Goal: Task Accomplishment & Management: Manage account settings

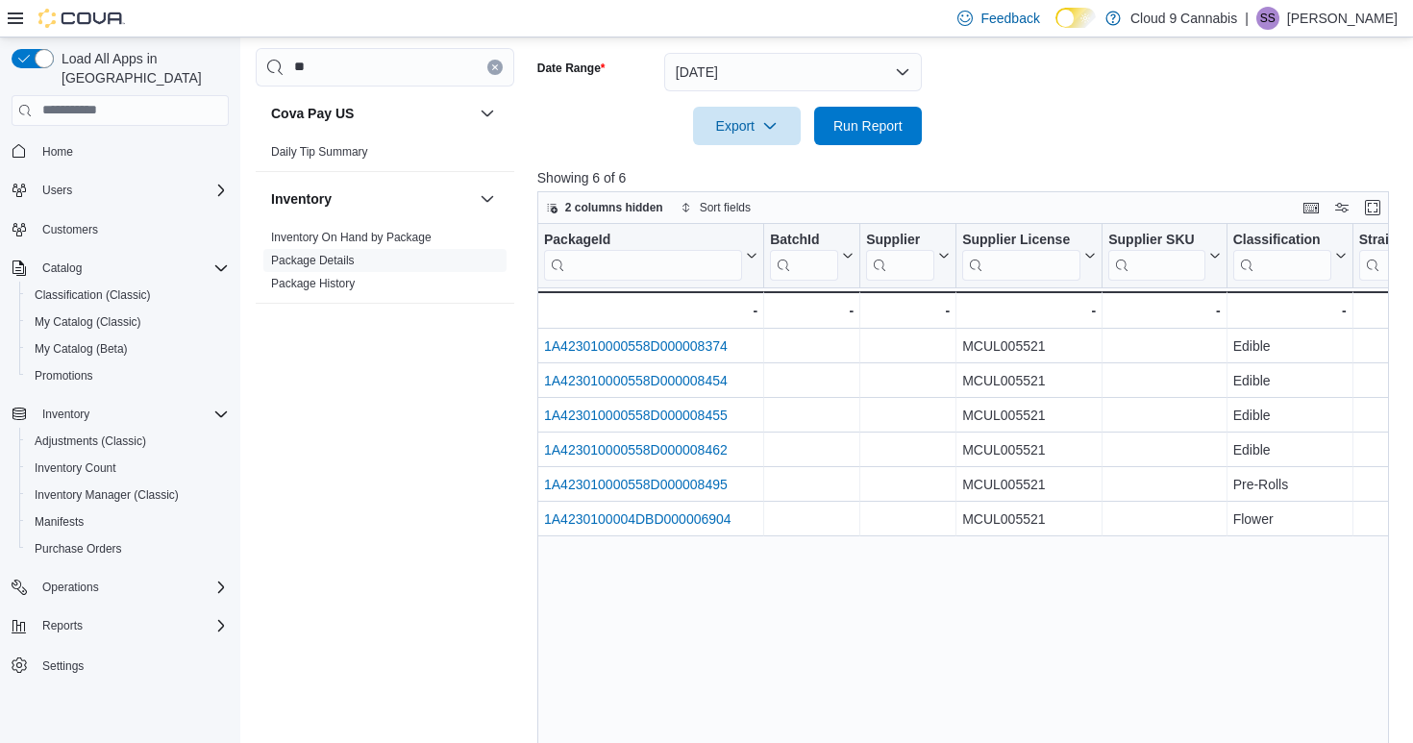
scroll to position [0, 89]
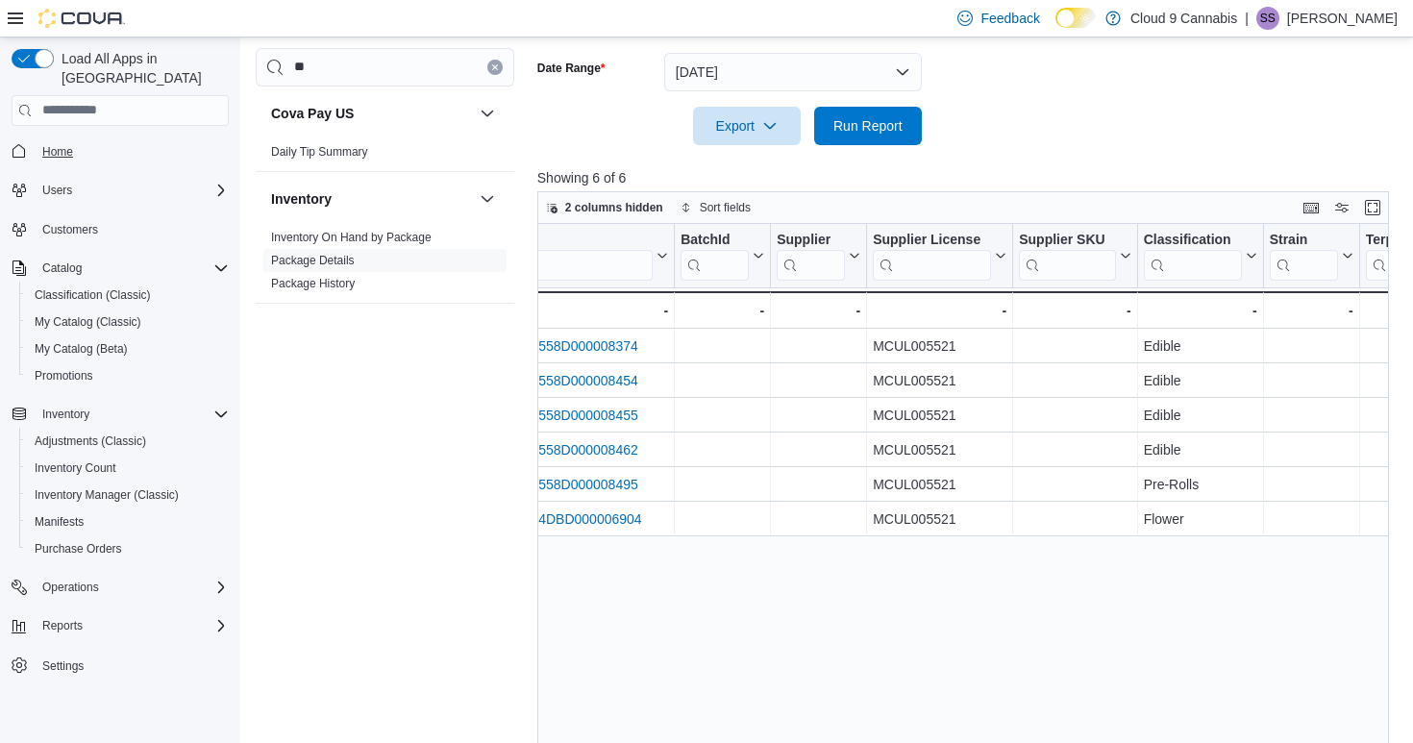
click at [58, 144] on span "Home" at bounding box center [57, 151] width 31 height 15
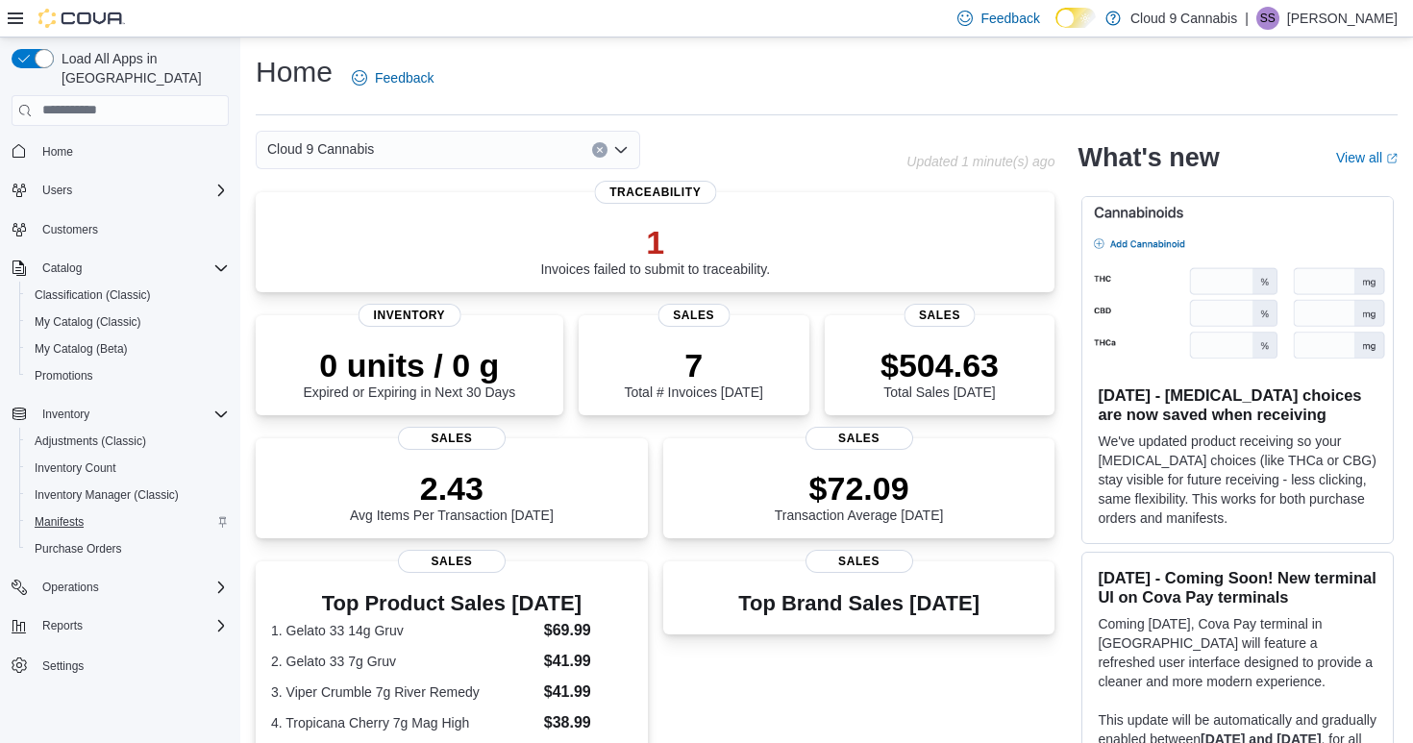
click at [68, 514] on span "Manifests" at bounding box center [59, 521] width 49 height 15
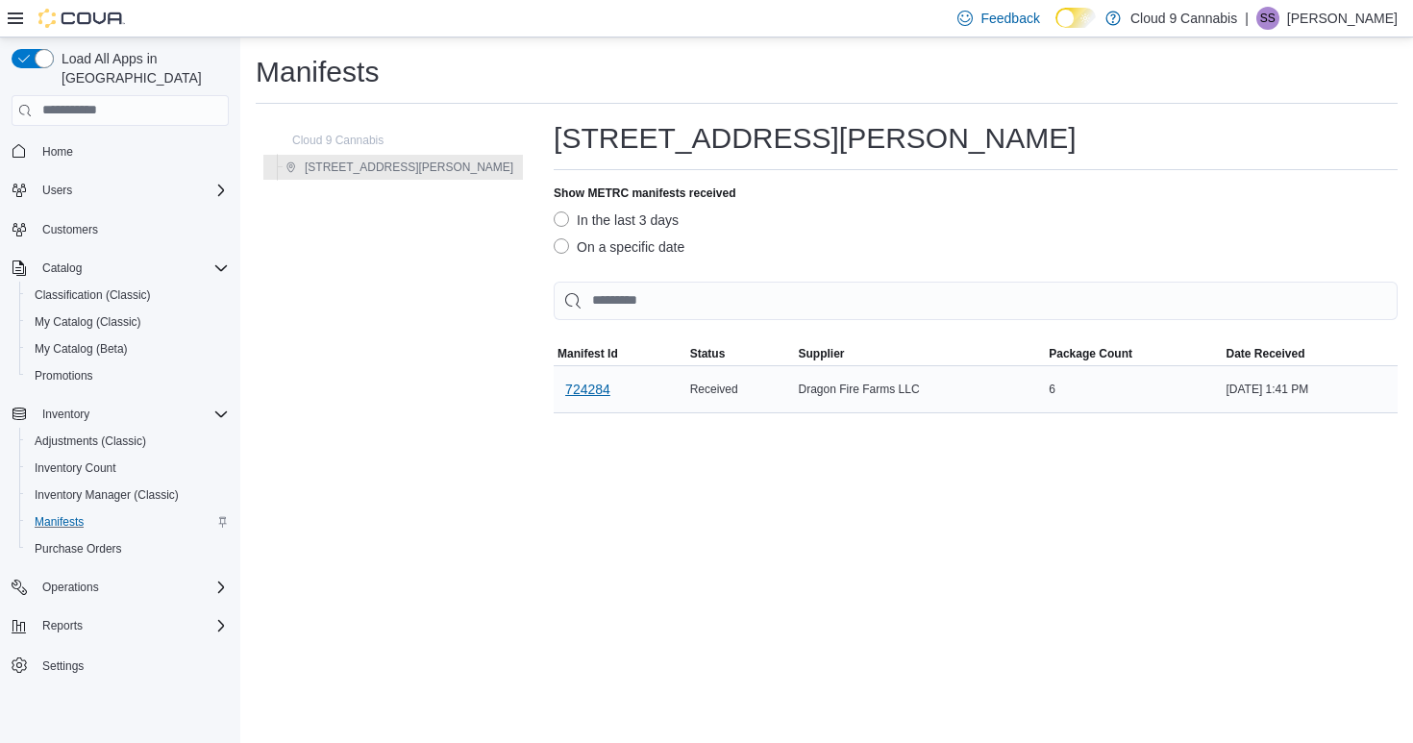
click at [565, 384] on span "724284" at bounding box center [587, 389] width 45 height 19
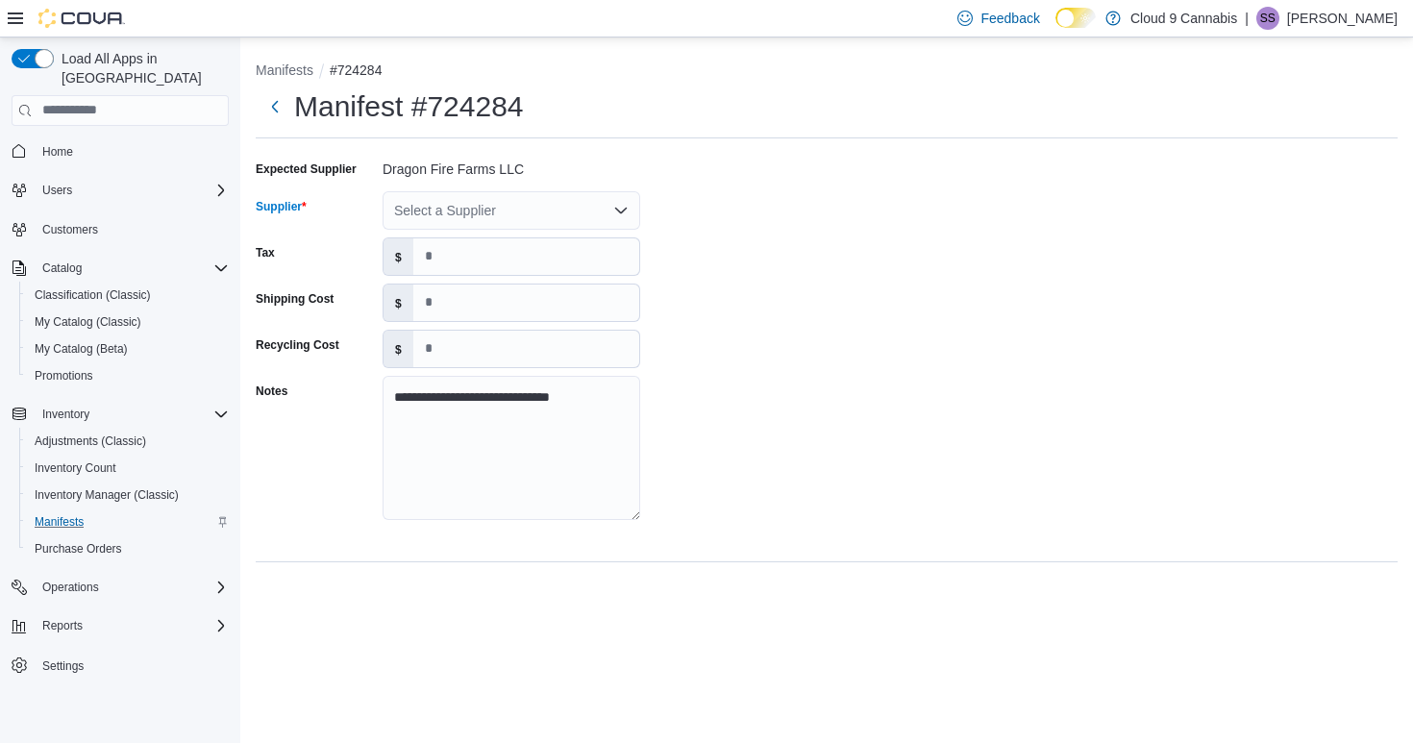
click at [530, 206] on div "Select a Supplier" at bounding box center [512, 210] width 258 height 38
type input "****"
click at [492, 249] on span "Drag onFire Farms" at bounding box center [522, 243] width 211 height 19
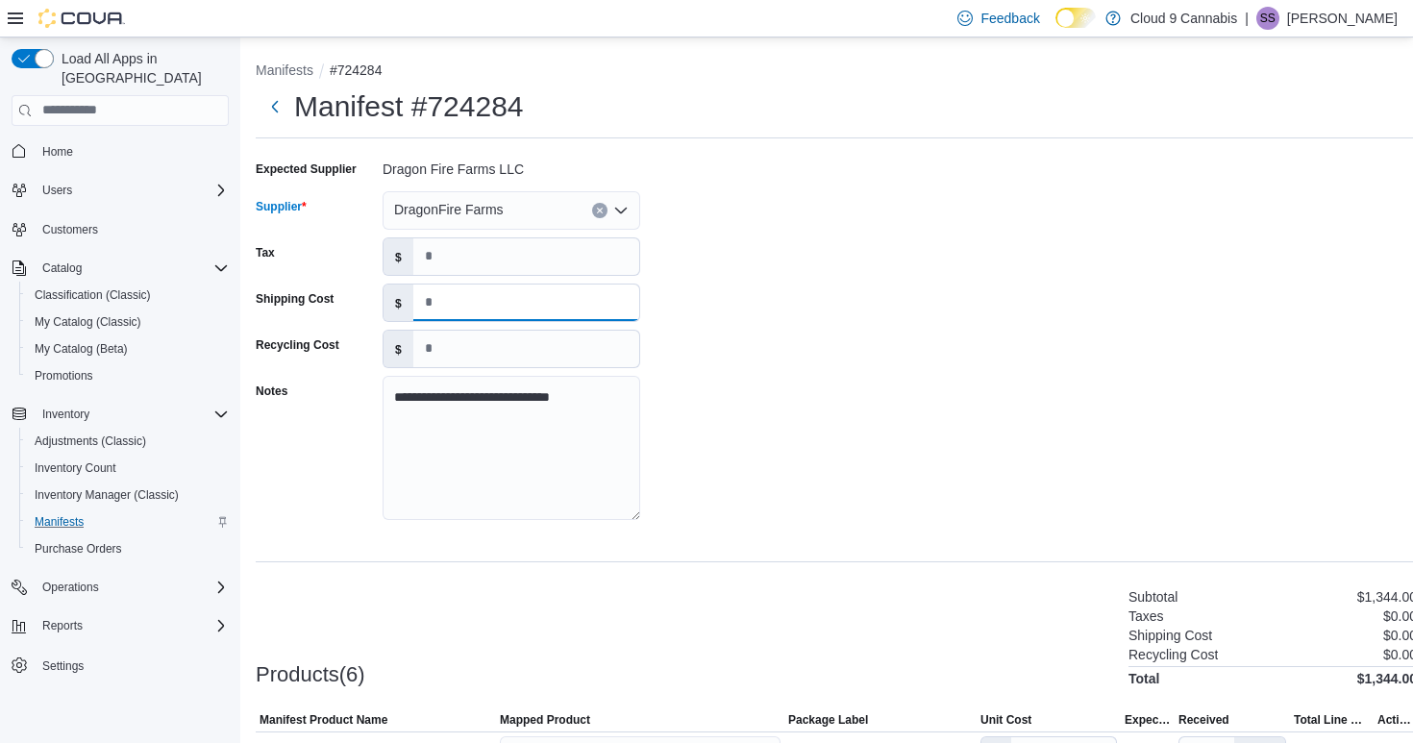
click at [466, 297] on input "*" at bounding box center [526, 303] width 226 height 37
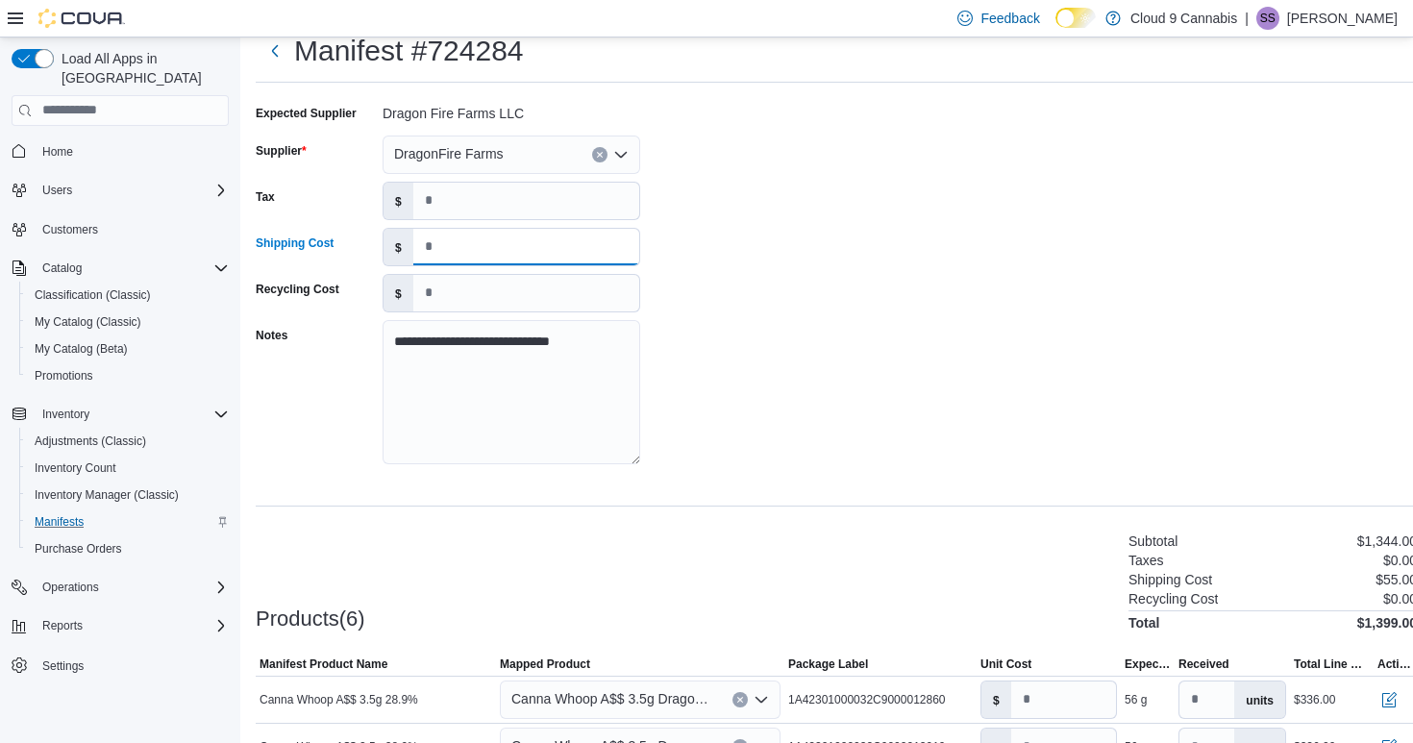
click at [433, 250] on input "***" at bounding box center [526, 247] width 226 height 37
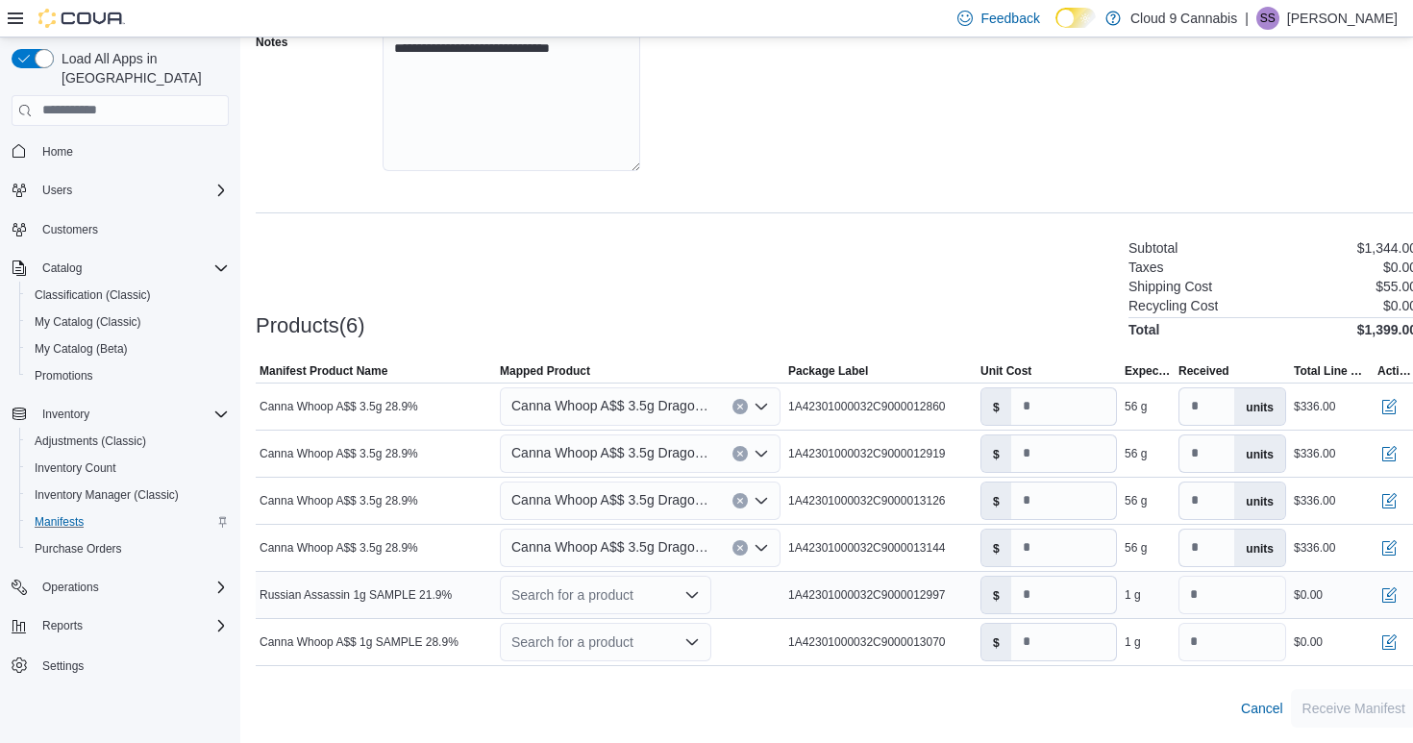
scroll to position [349, 0]
type input "**"
click at [600, 598] on div "Search for a product" at bounding box center [605, 595] width 211 height 38
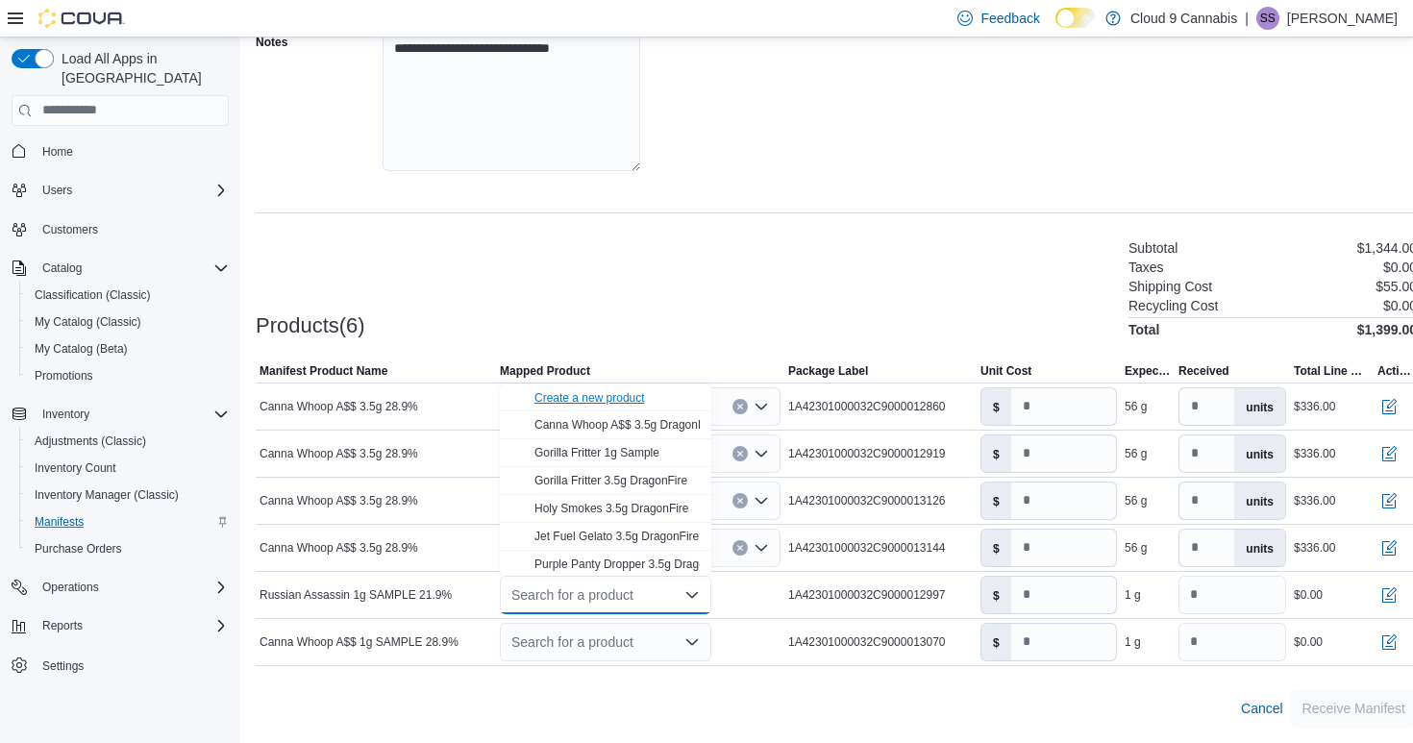
click at [602, 391] on div "Create a new product" at bounding box center [589, 397] width 111 height 15
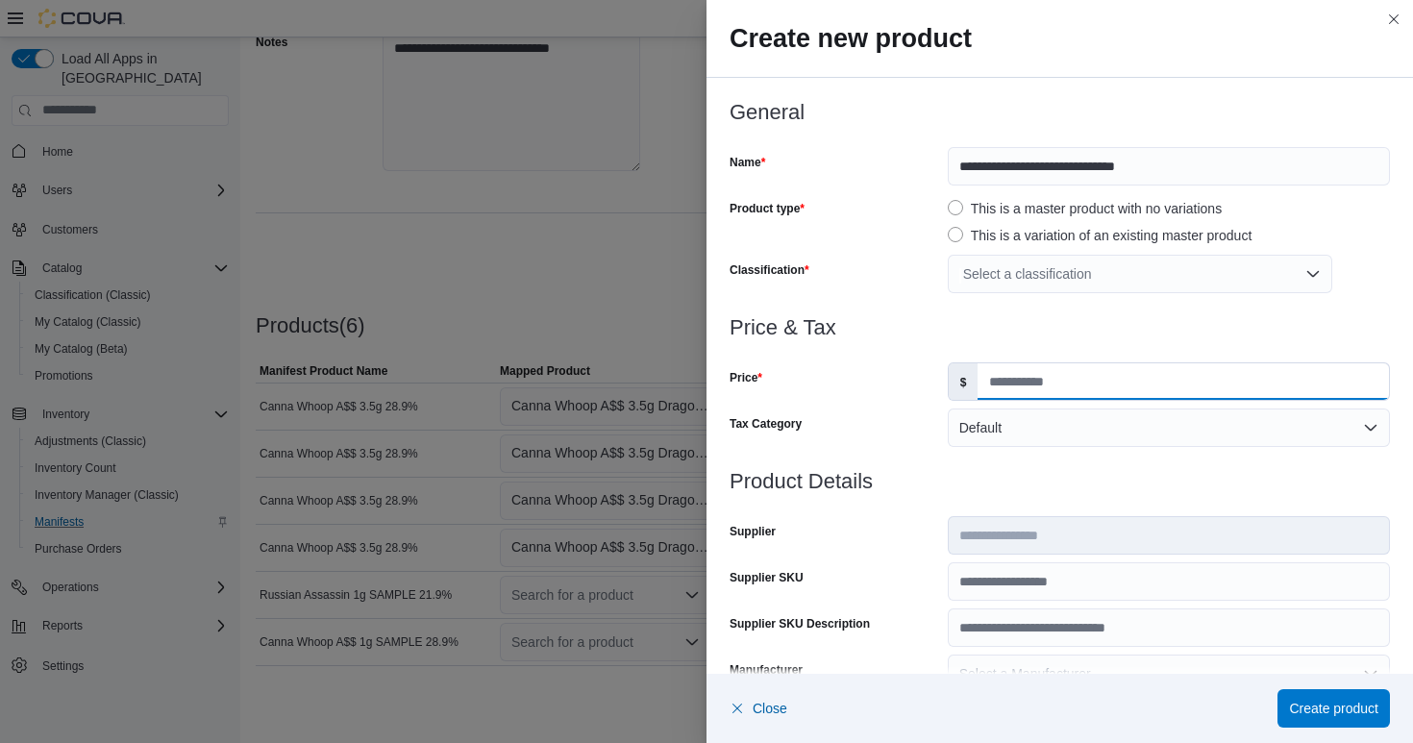
click at [1029, 379] on input "Price" at bounding box center [1183, 381] width 411 height 37
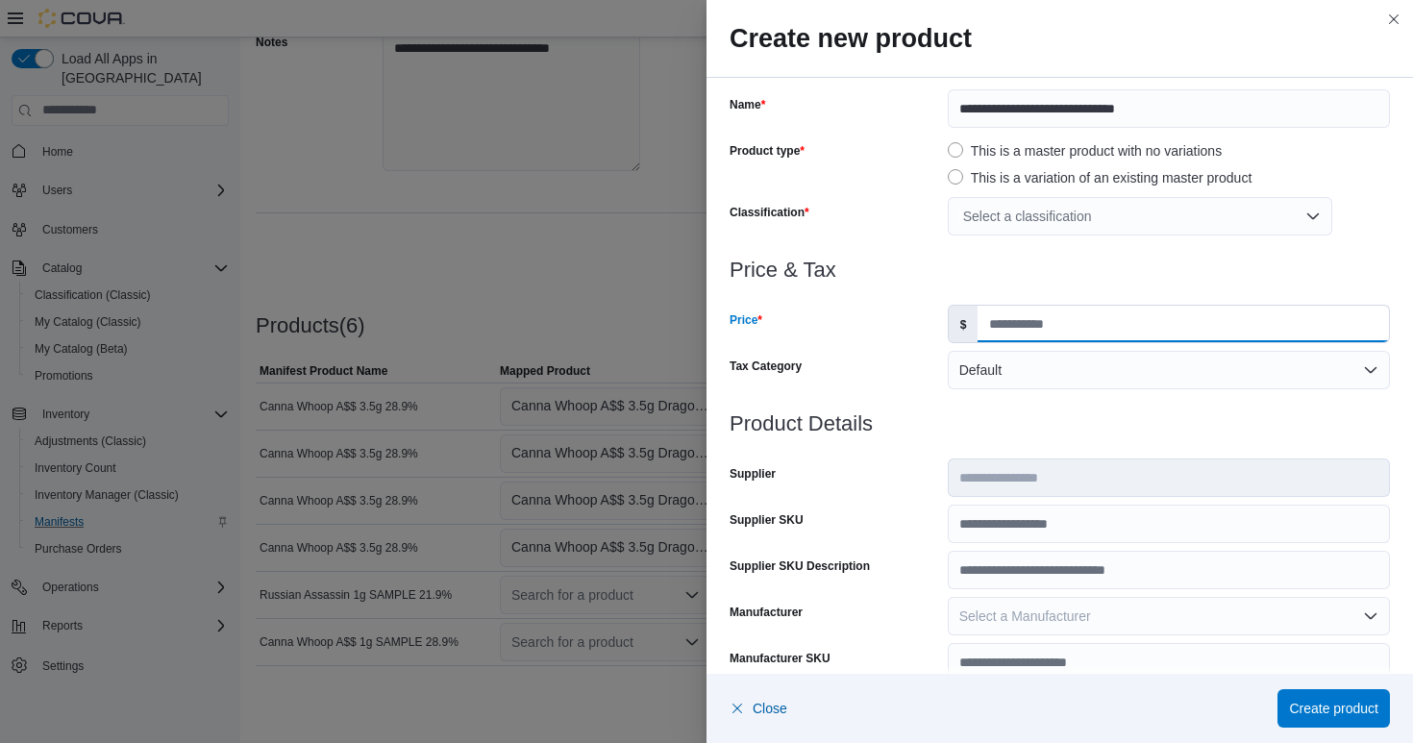
scroll to position [22, 0]
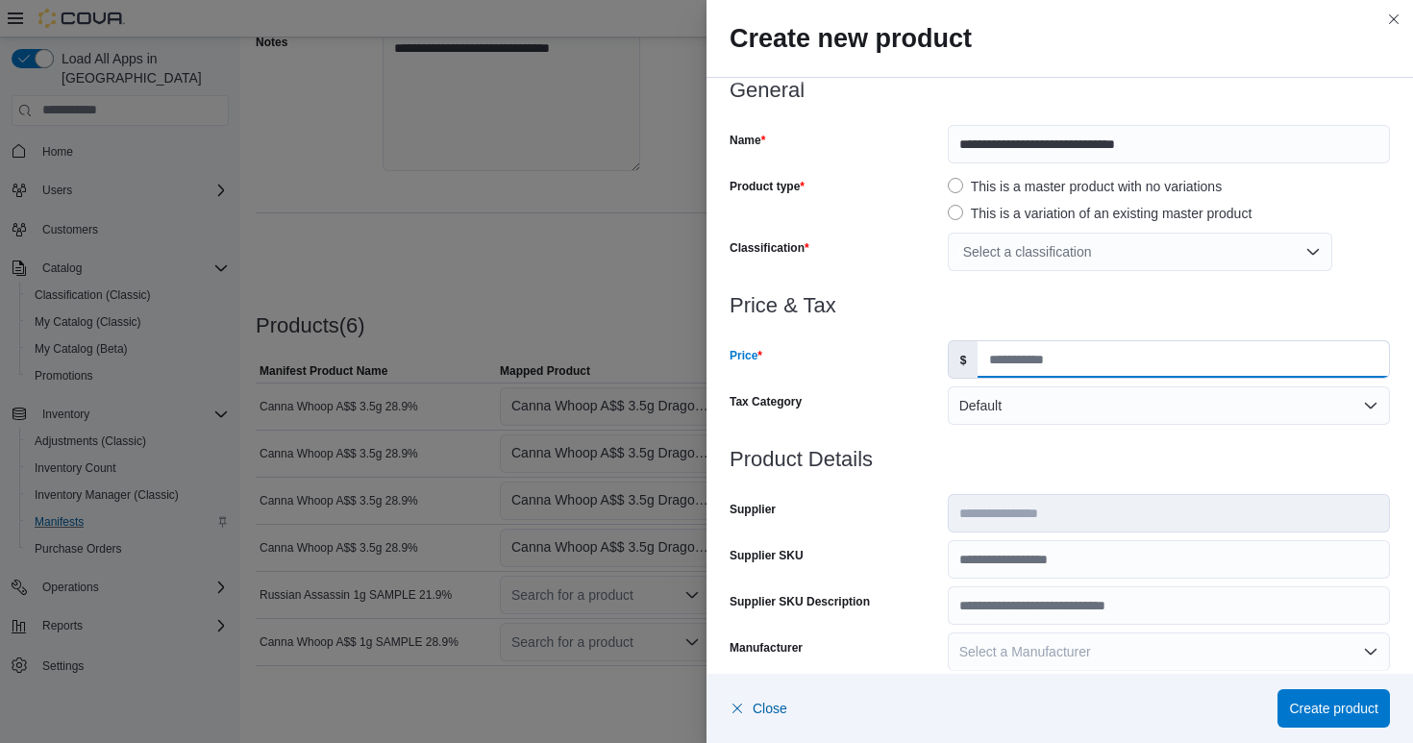
type input "*****"
click at [1002, 252] on div "Select a classification" at bounding box center [1140, 252] width 384 height 38
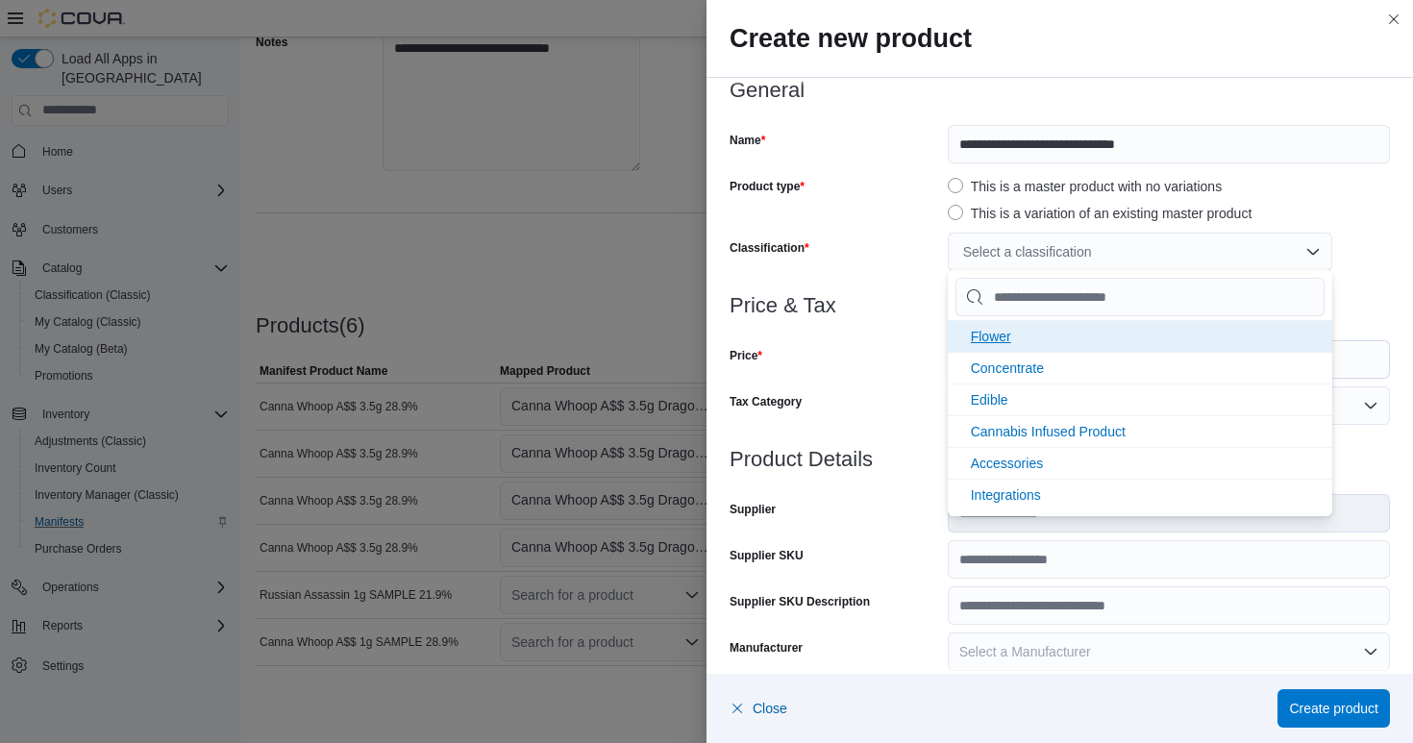
click at [1001, 330] on span "Flower" at bounding box center [991, 336] width 40 height 15
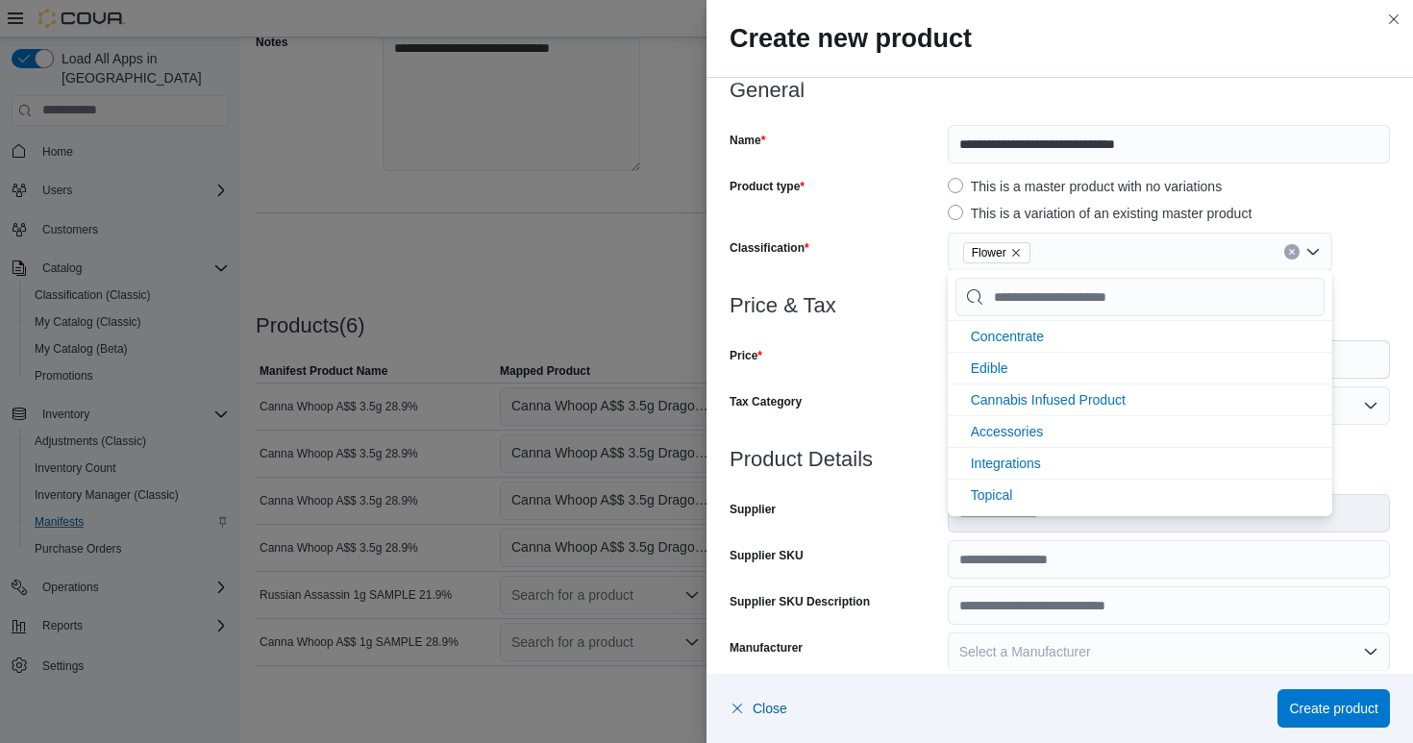
click at [926, 298] on h3 "Price & Tax" at bounding box center [1060, 305] width 660 height 23
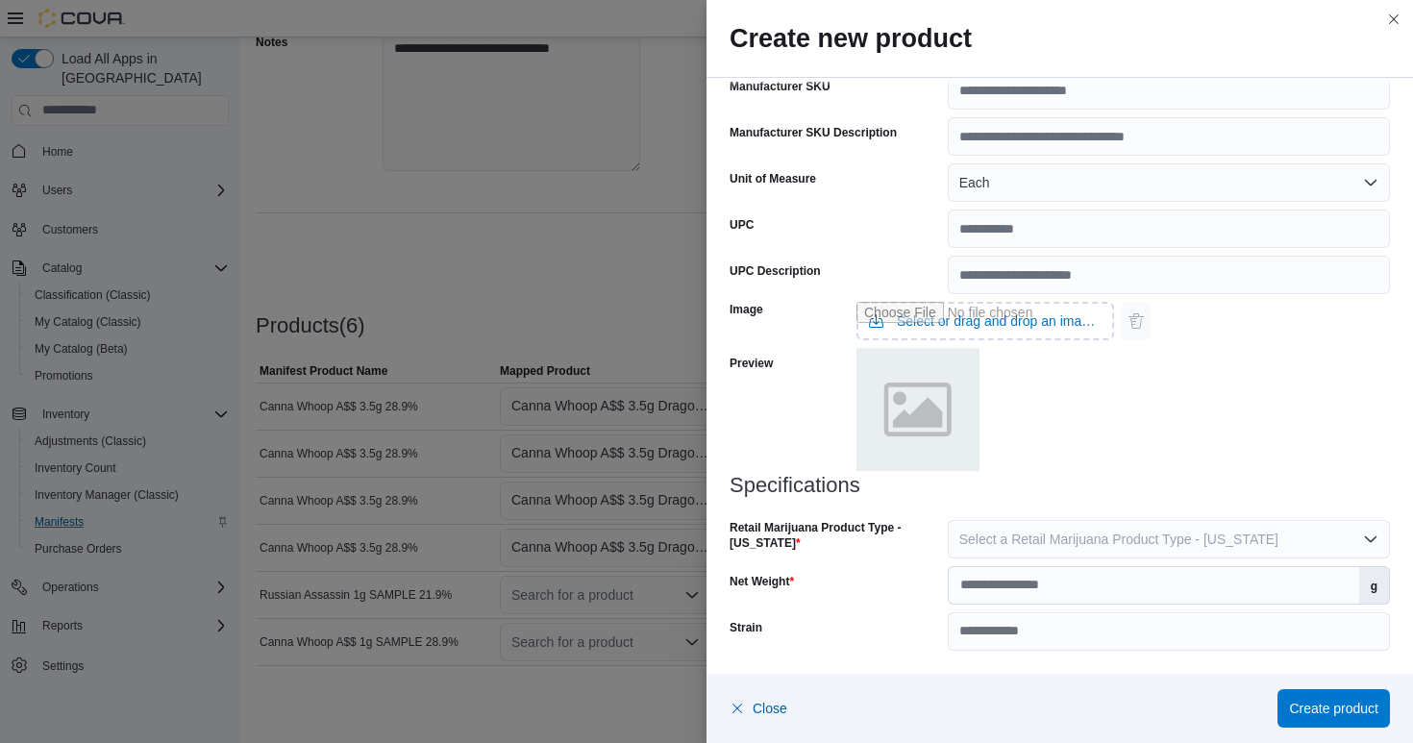
scroll to position [629, 0]
click at [1003, 533] on span "Select a Retail Marijuana Product Type - [US_STATE]" at bounding box center [1118, 539] width 319 height 15
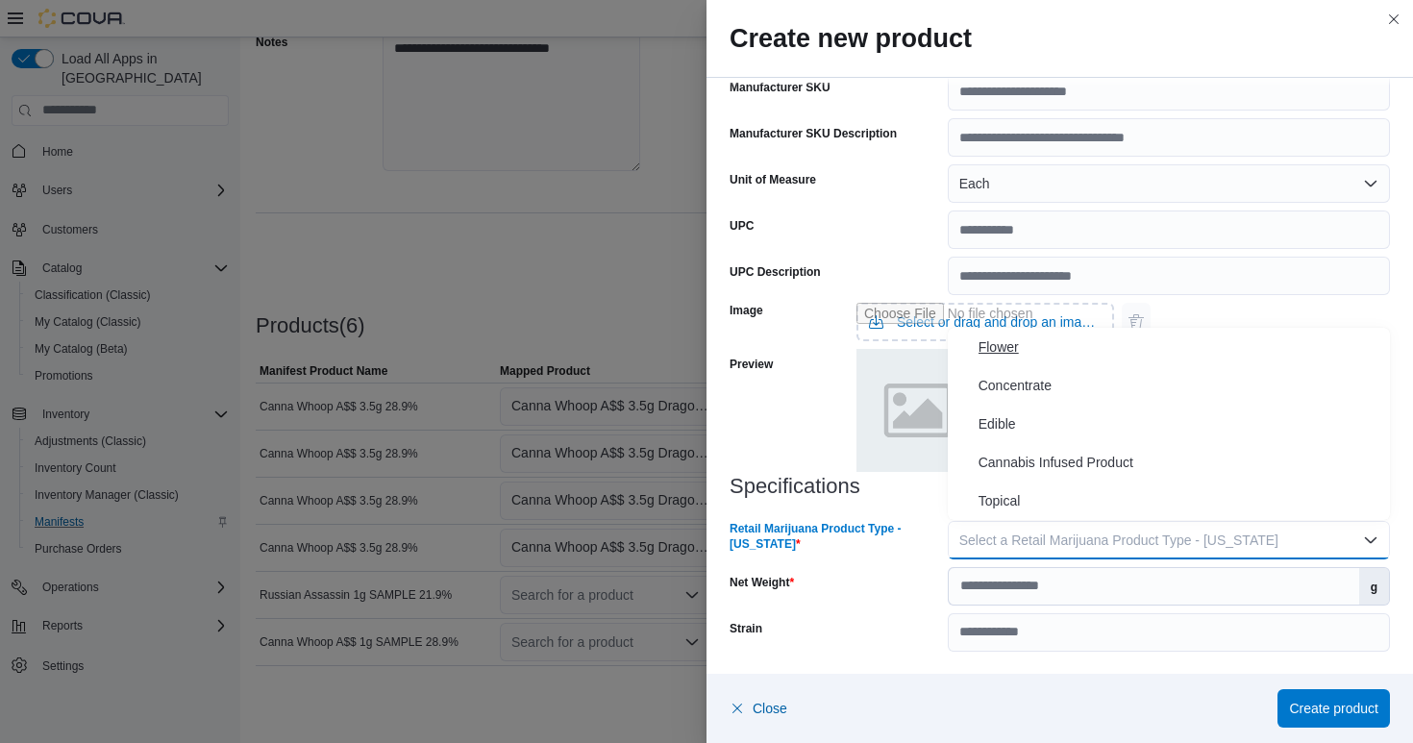
click at [1011, 353] on span "Flower" at bounding box center [1180, 346] width 404 height 23
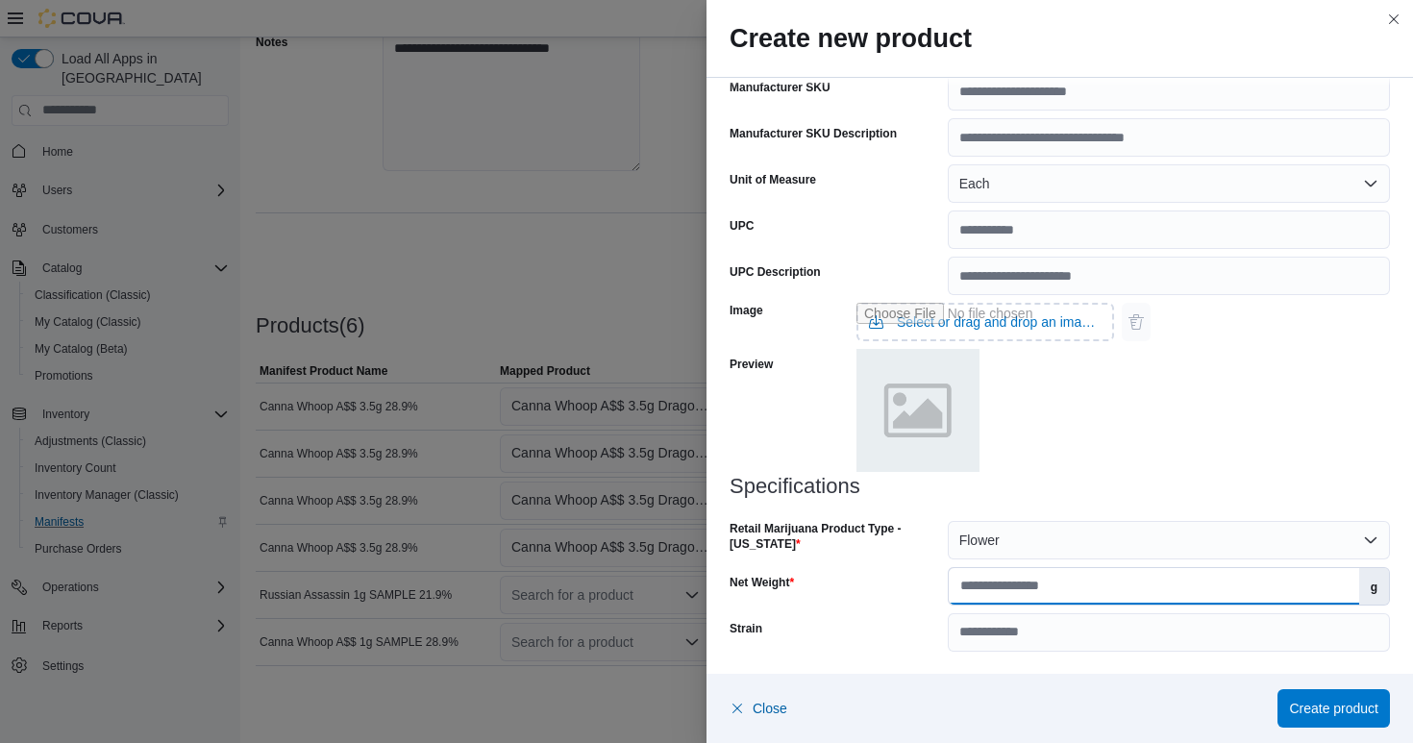
click at [1021, 592] on input "Net Weight" at bounding box center [1154, 586] width 410 height 37
type input "*"
click at [1302, 704] on span "Create product" at bounding box center [1333, 707] width 89 height 19
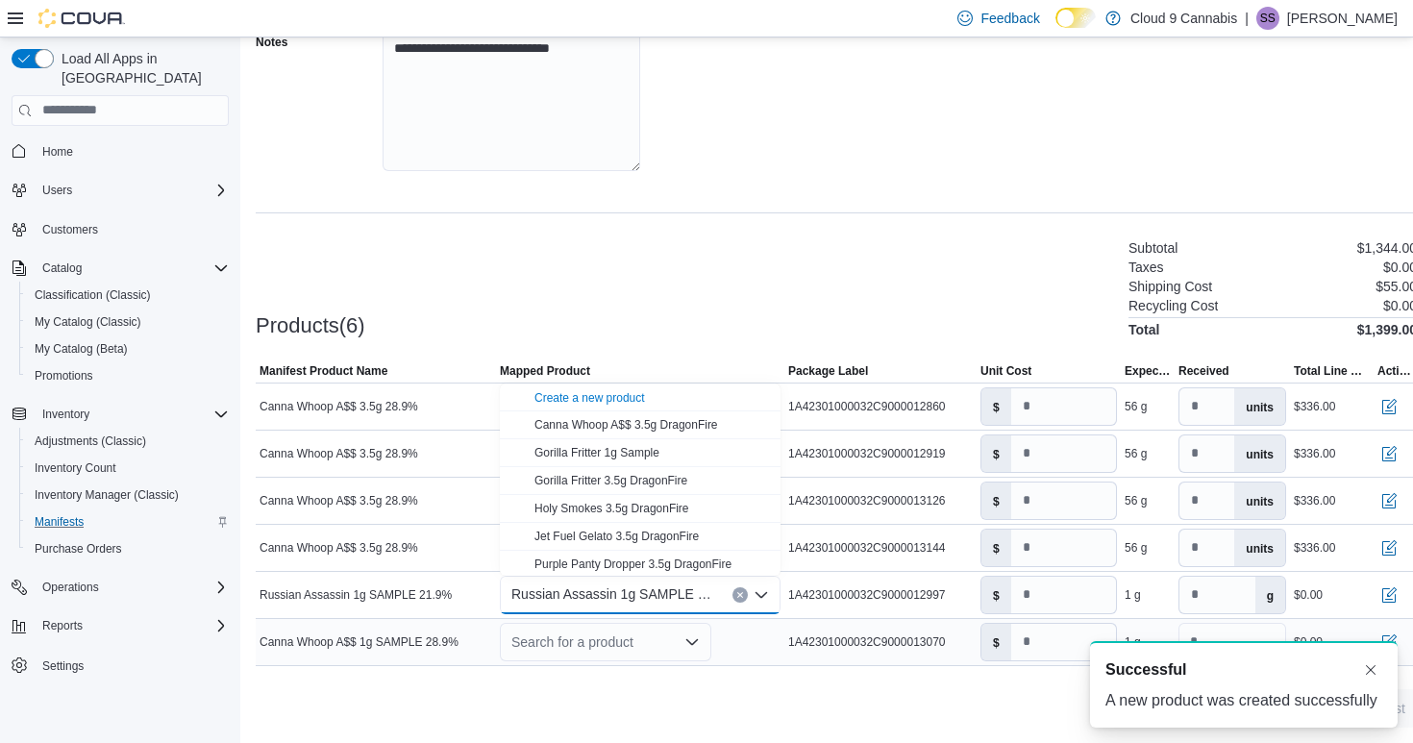
scroll to position [0, 0]
click at [627, 643] on div "Search for a product" at bounding box center [605, 642] width 211 height 38
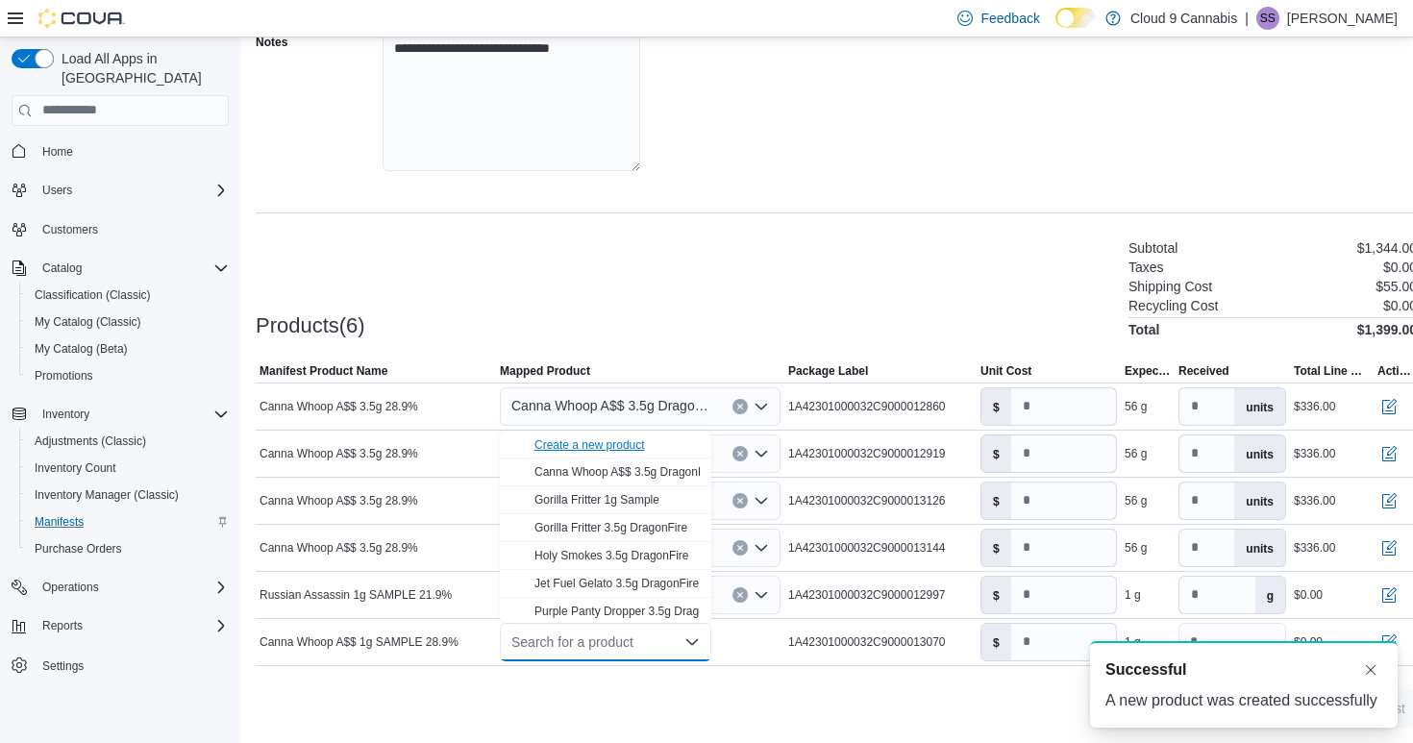
click at [619, 448] on div "Create a new product" at bounding box center [589, 444] width 111 height 15
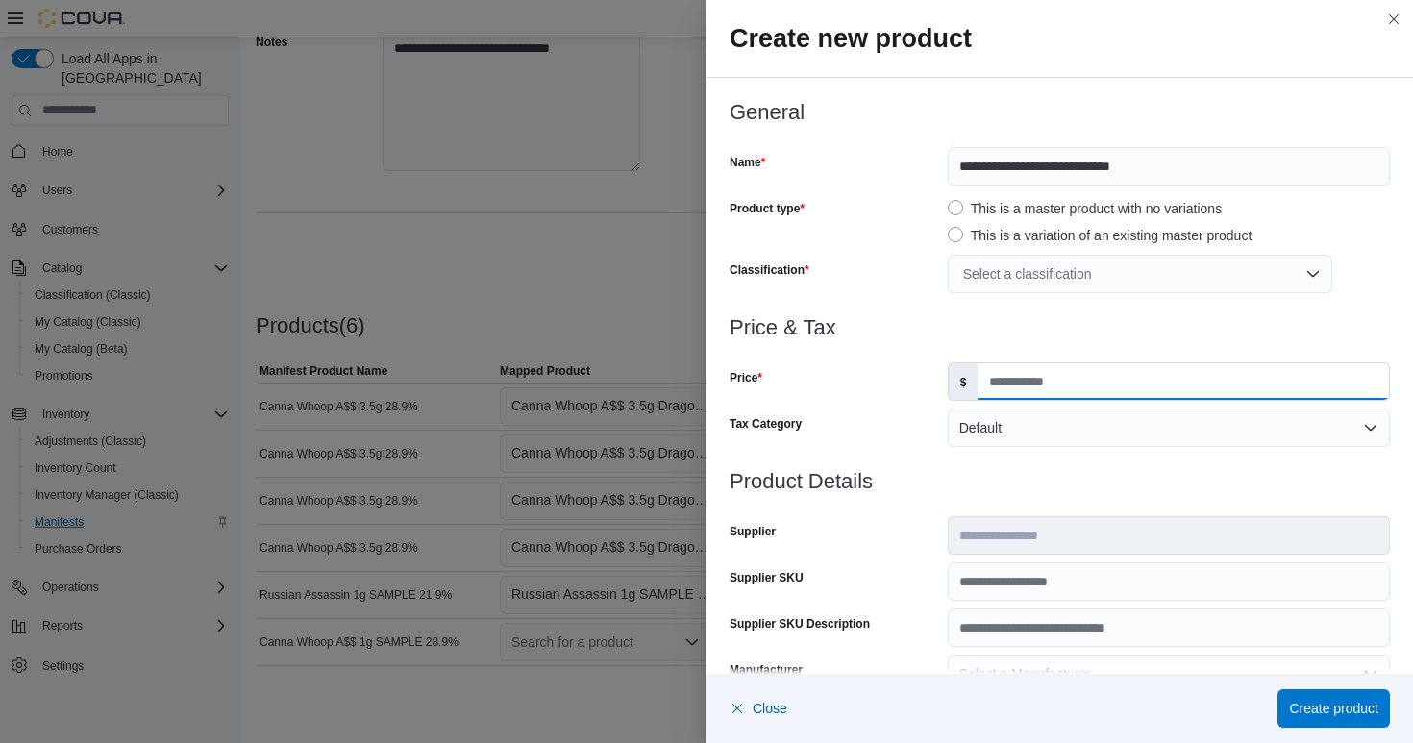
click at [1022, 380] on input "Price" at bounding box center [1183, 381] width 411 height 37
type input "*****"
click at [980, 267] on div "Select a classification" at bounding box center [1140, 274] width 384 height 38
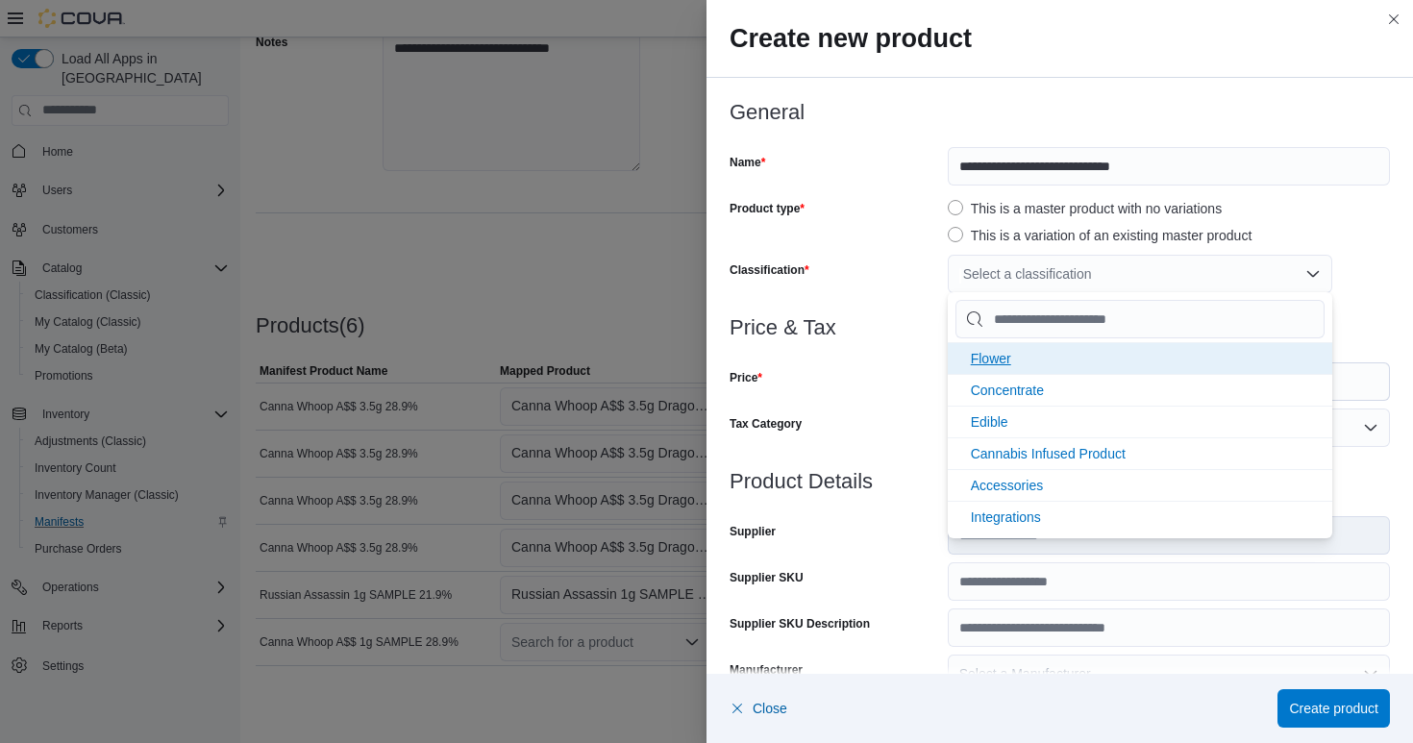
click at [1000, 358] on span "Flower" at bounding box center [991, 358] width 40 height 15
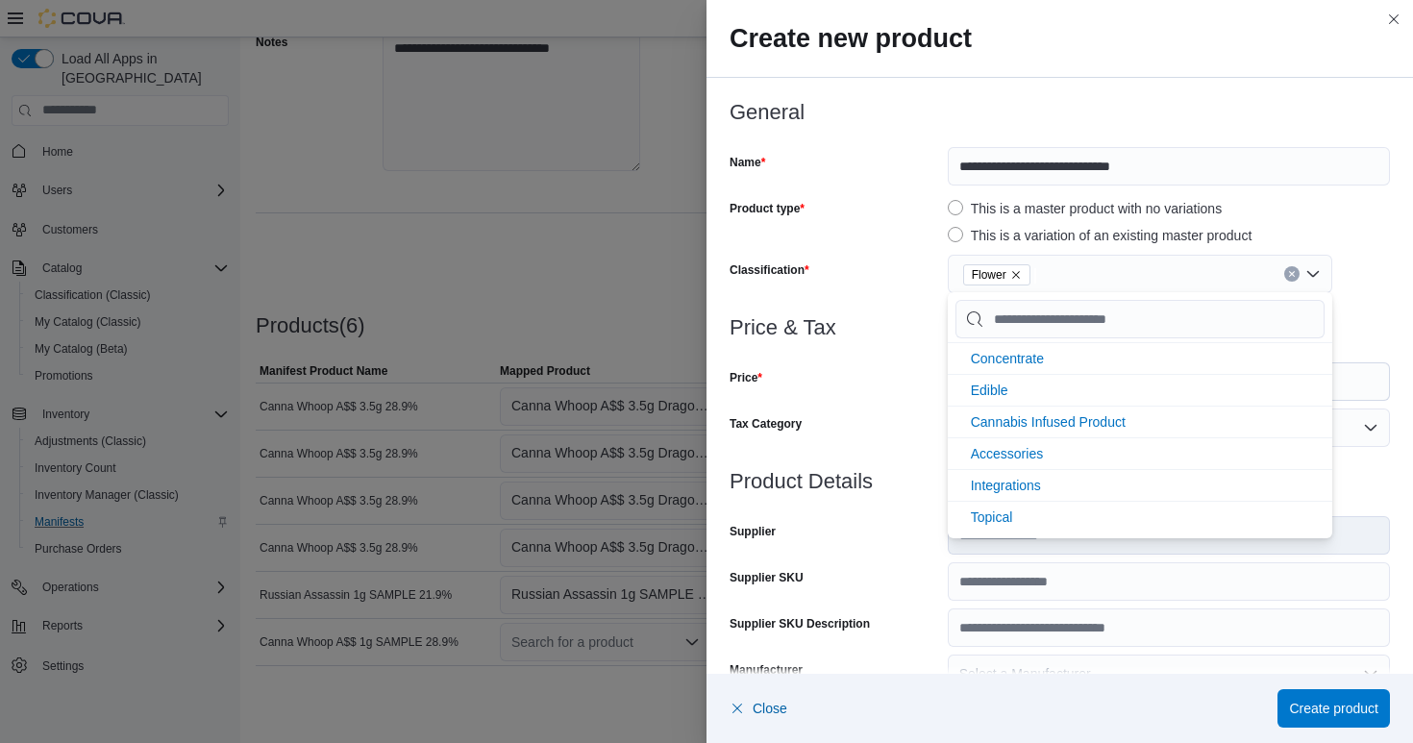
click at [928, 329] on h3 "Price & Tax" at bounding box center [1060, 327] width 660 height 23
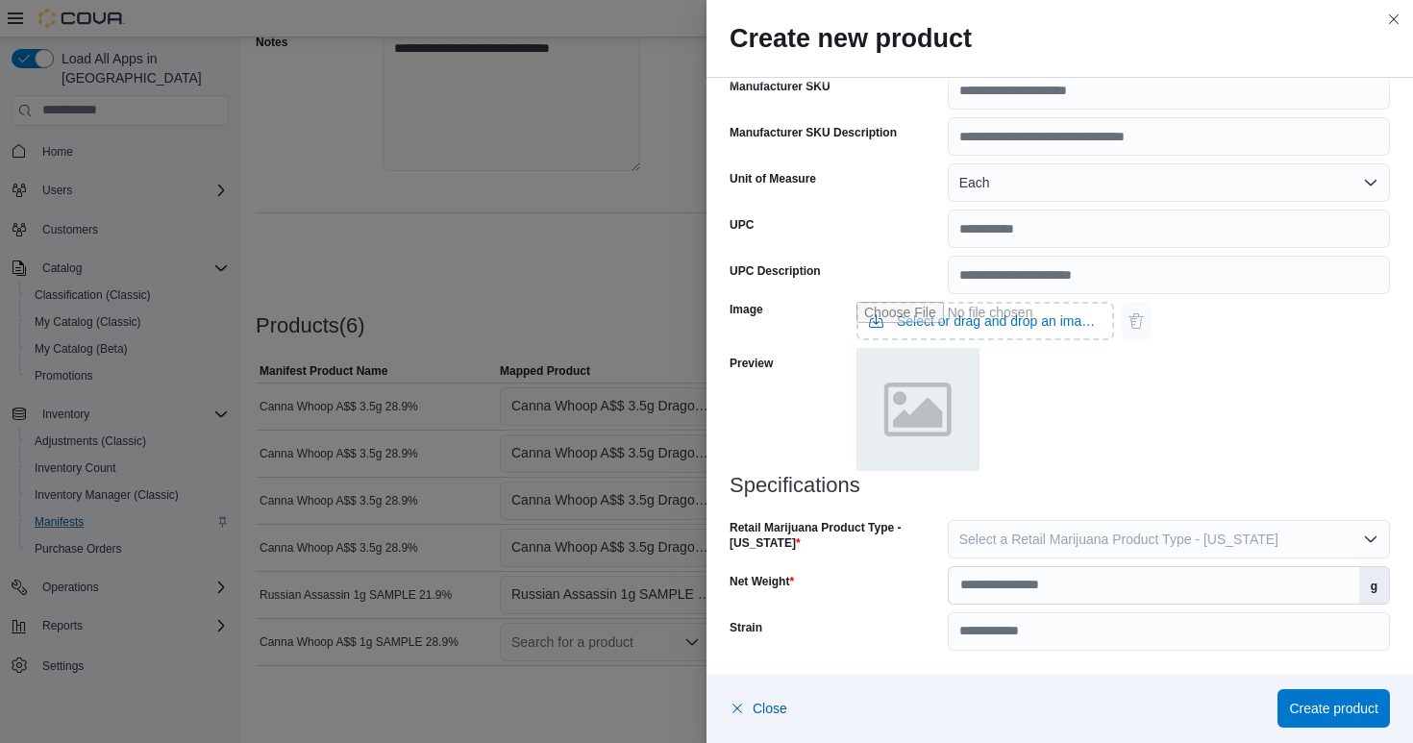
scroll to position [629, 0]
click at [1006, 534] on span "Select a Retail Marijuana Product Type - [US_STATE]" at bounding box center [1118, 539] width 319 height 15
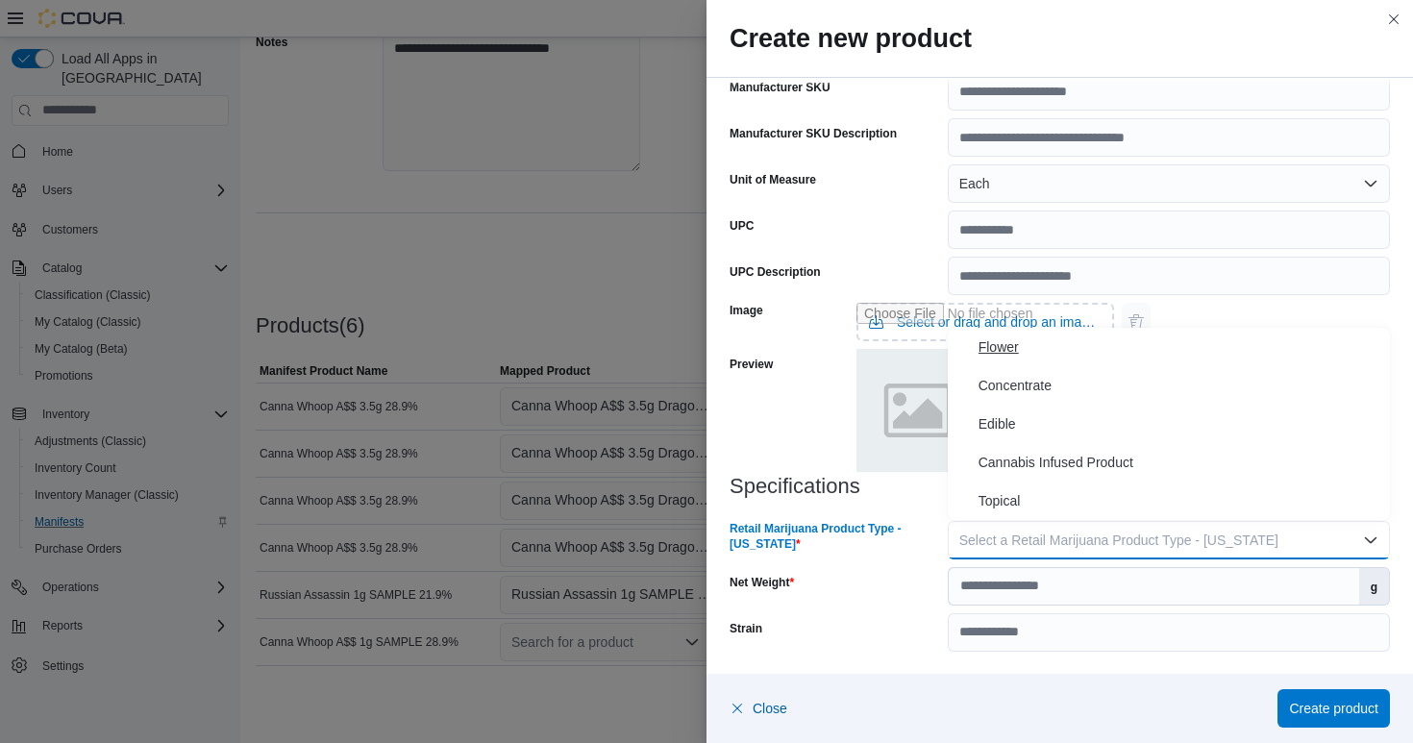
click at [1000, 345] on span "Flower" at bounding box center [1180, 346] width 404 height 23
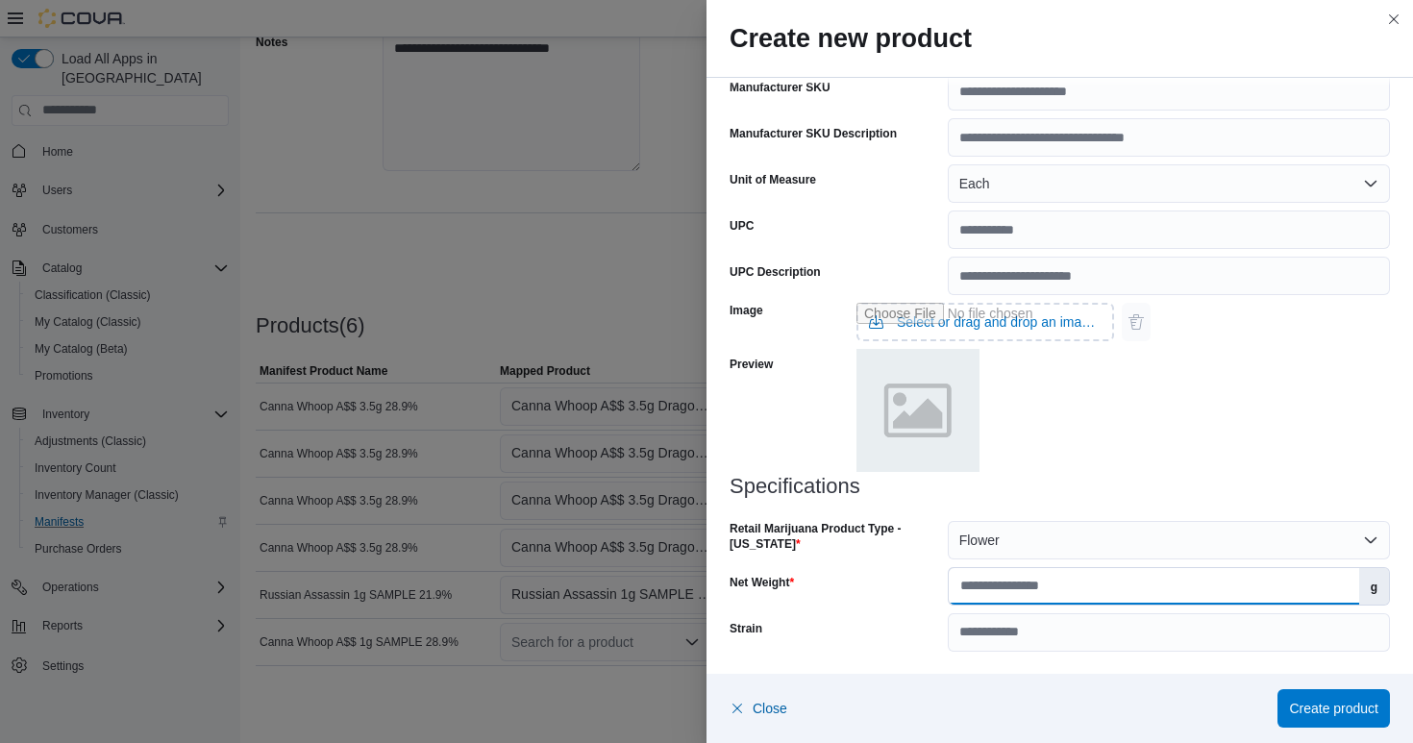
click at [995, 587] on input "Net Weight" at bounding box center [1154, 586] width 410 height 37
type input "*"
click at [1325, 709] on span "Create product" at bounding box center [1333, 707] width 89 height 19
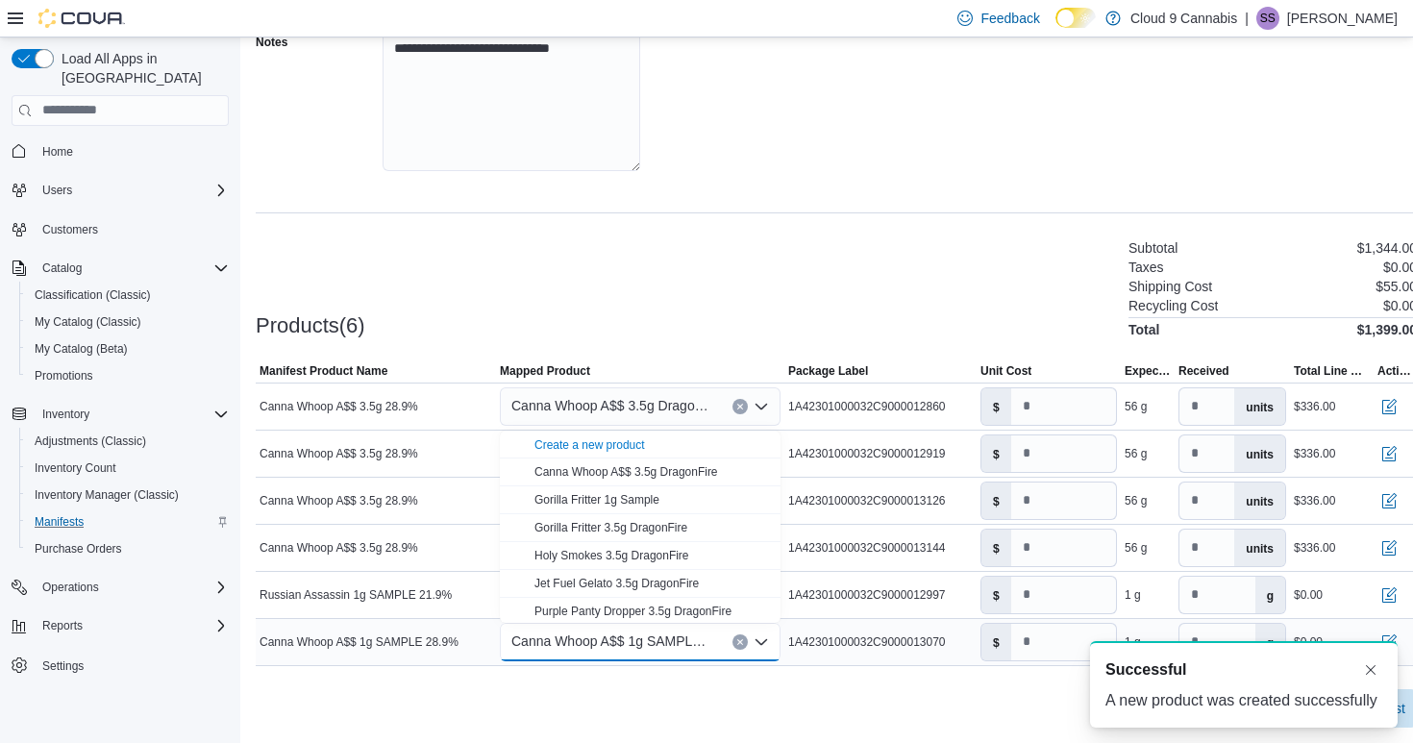
scroll to position [0, 0]
click at [1052, 595] on input "number" at bounding box center [1063, 595] width 105 height 37
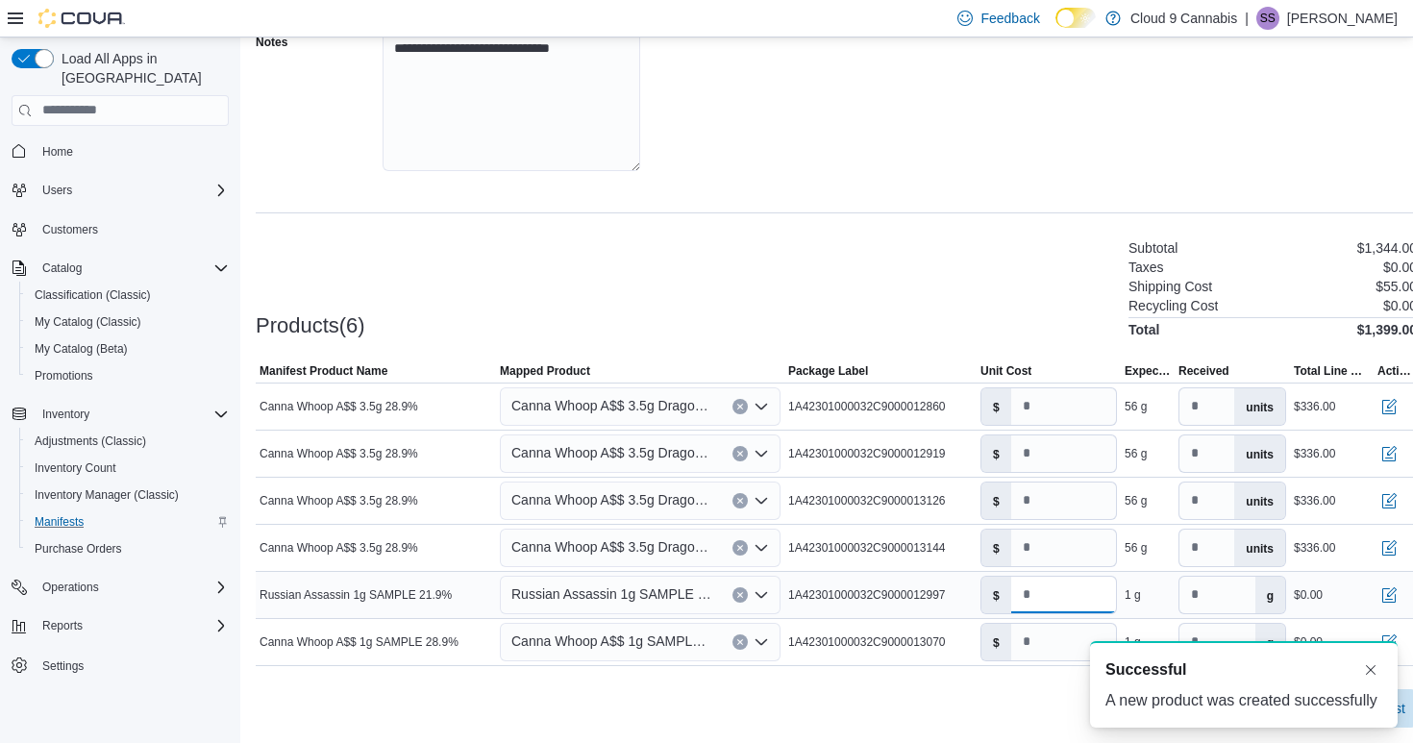
click at [1060, 598] on input "number" at bounding box center [1063, 595] width 105 height 37
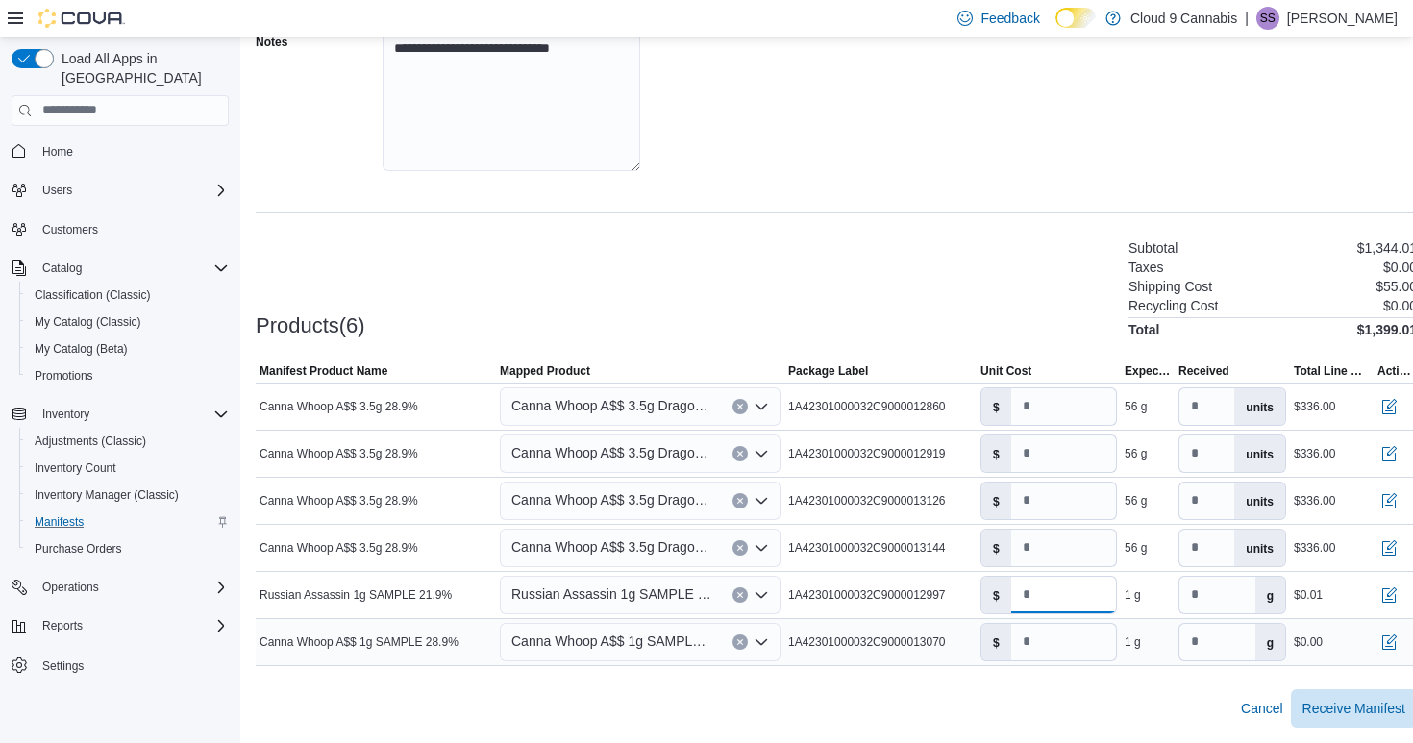
type input "****"
click at [1054, 649] on input "number" at bounding box center [1063, 642] width 105 height 37
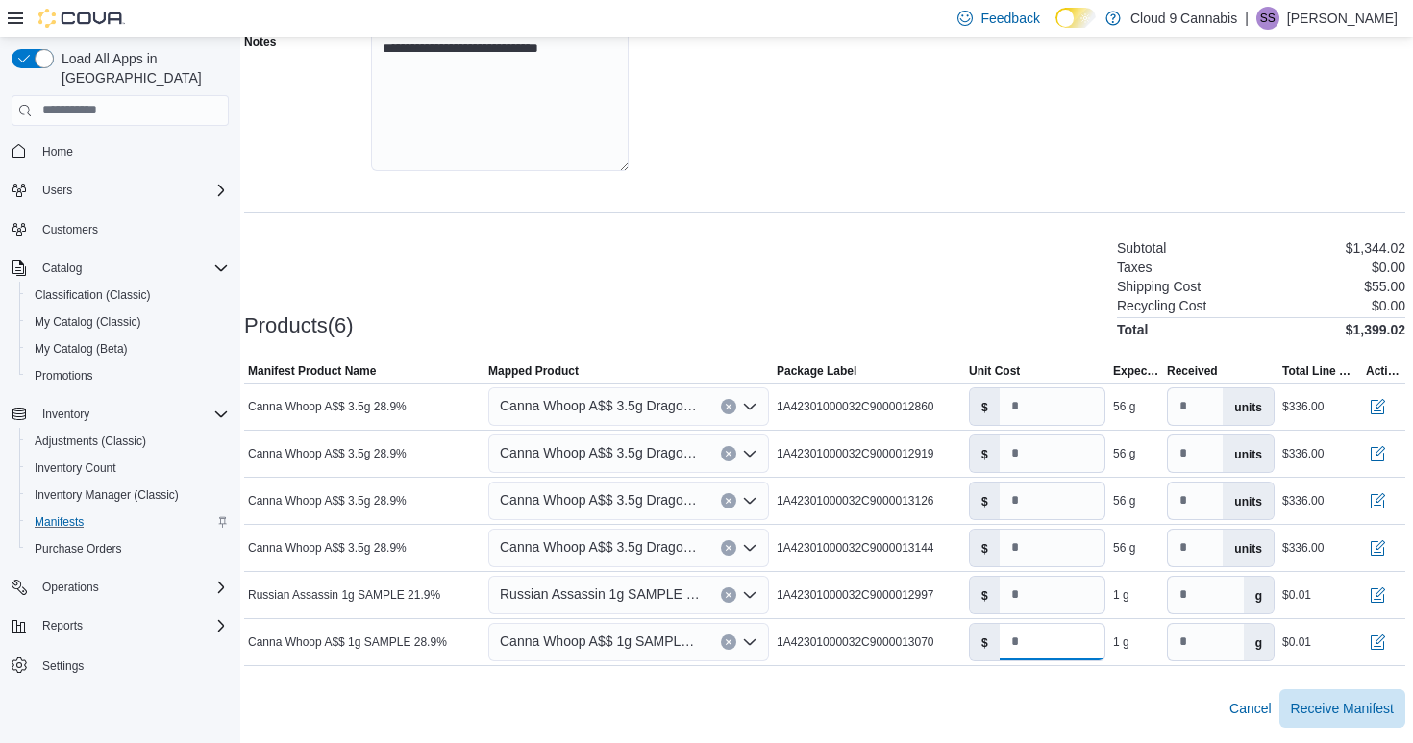
scroll to position [349, 19]
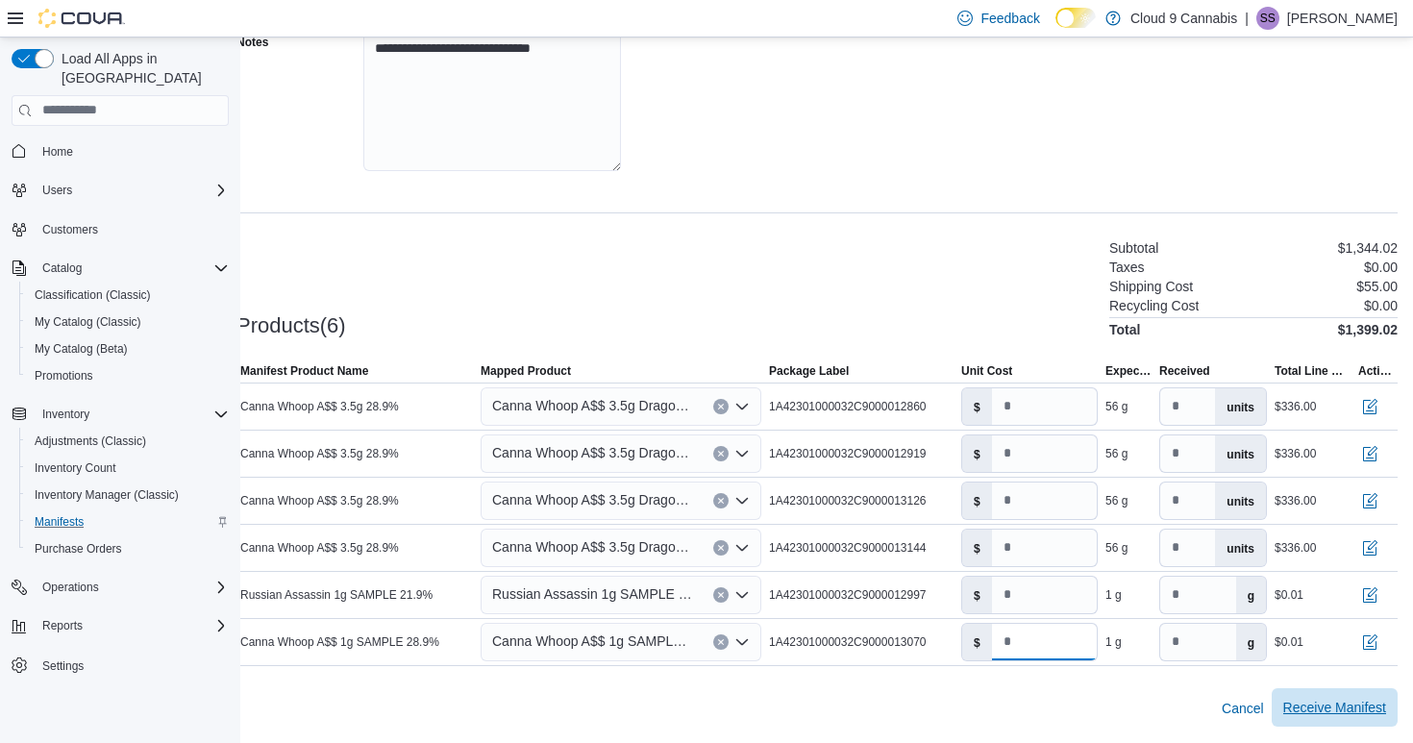
type input "****"
click at [1335, 701] on span "Receive Manifest" at bounding box center [1334, 707] width 103 height 19
click at [1252, 594] on label "g" at bounding box center [1251, 595] width 30 height 37
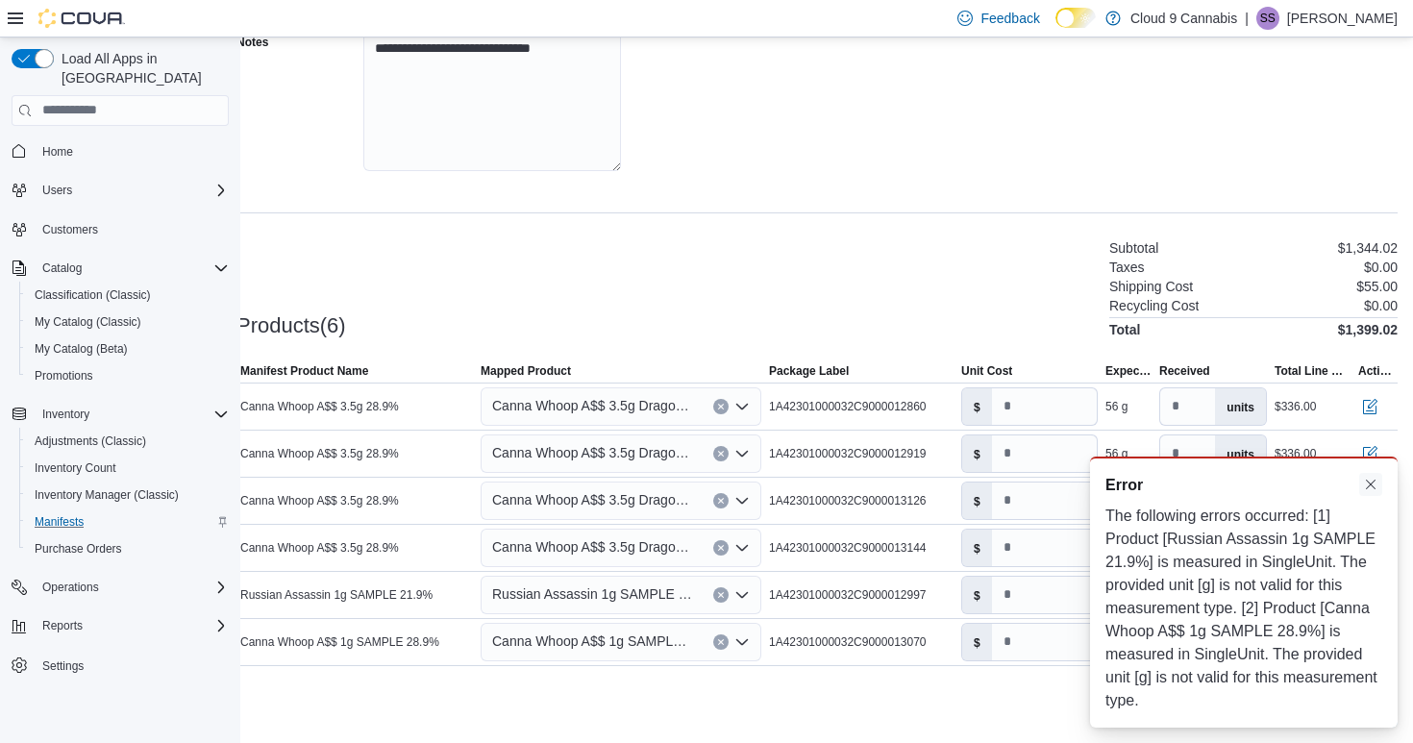
click at [1366, 484] on button "Dismiss toast" at bounding box center [1370, 484] width 23 height 23
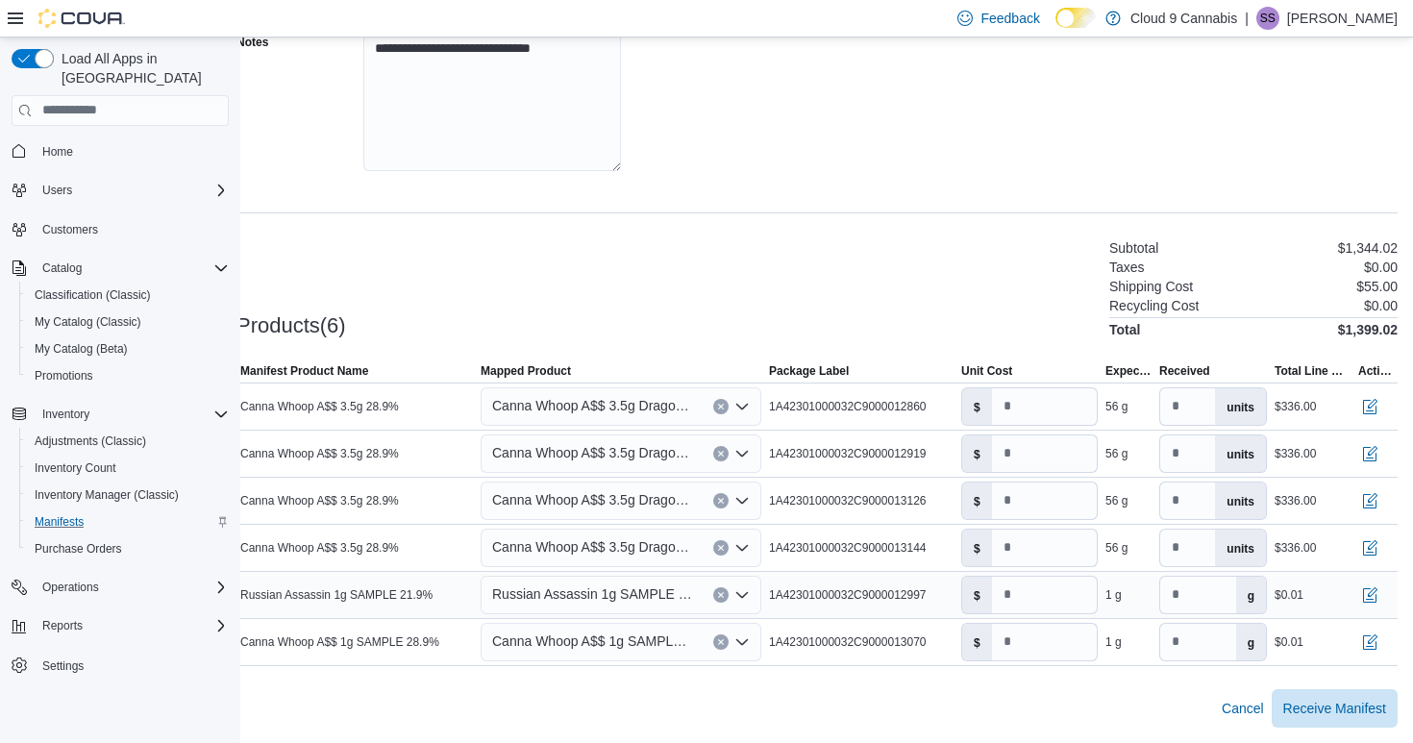
click at [1249, 604] on label "g" at bounding box center [1251, 595] width 30 height 37
click at [1251, 592] on label "g" at bounding box center [1251, 595] width 30 height 37
click at [728, 594] on button "Clear input" at bounding box center [720, 594] width 15 height 15
type input "*"
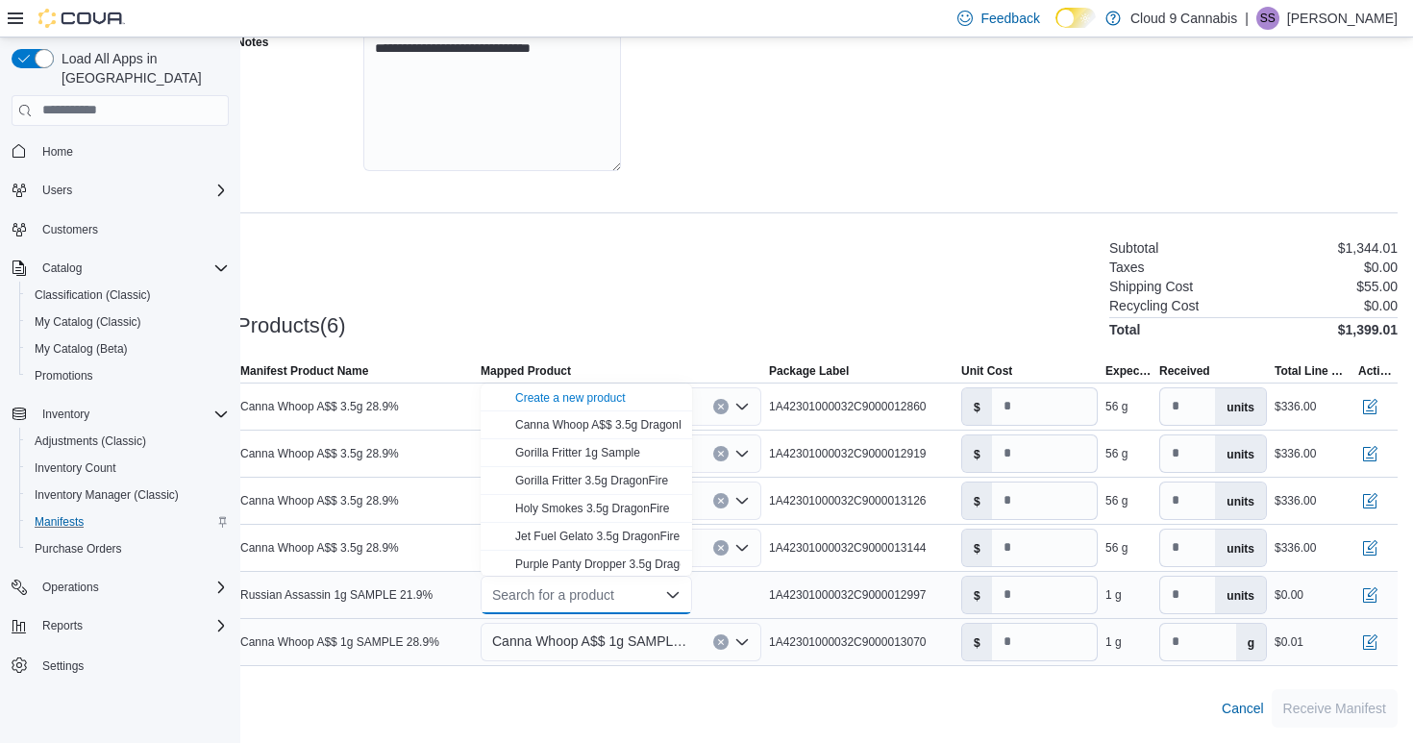
click at [723, 647] on button "Clear input" at bounding box center [720, 641] width 15 height 15
type input "*"
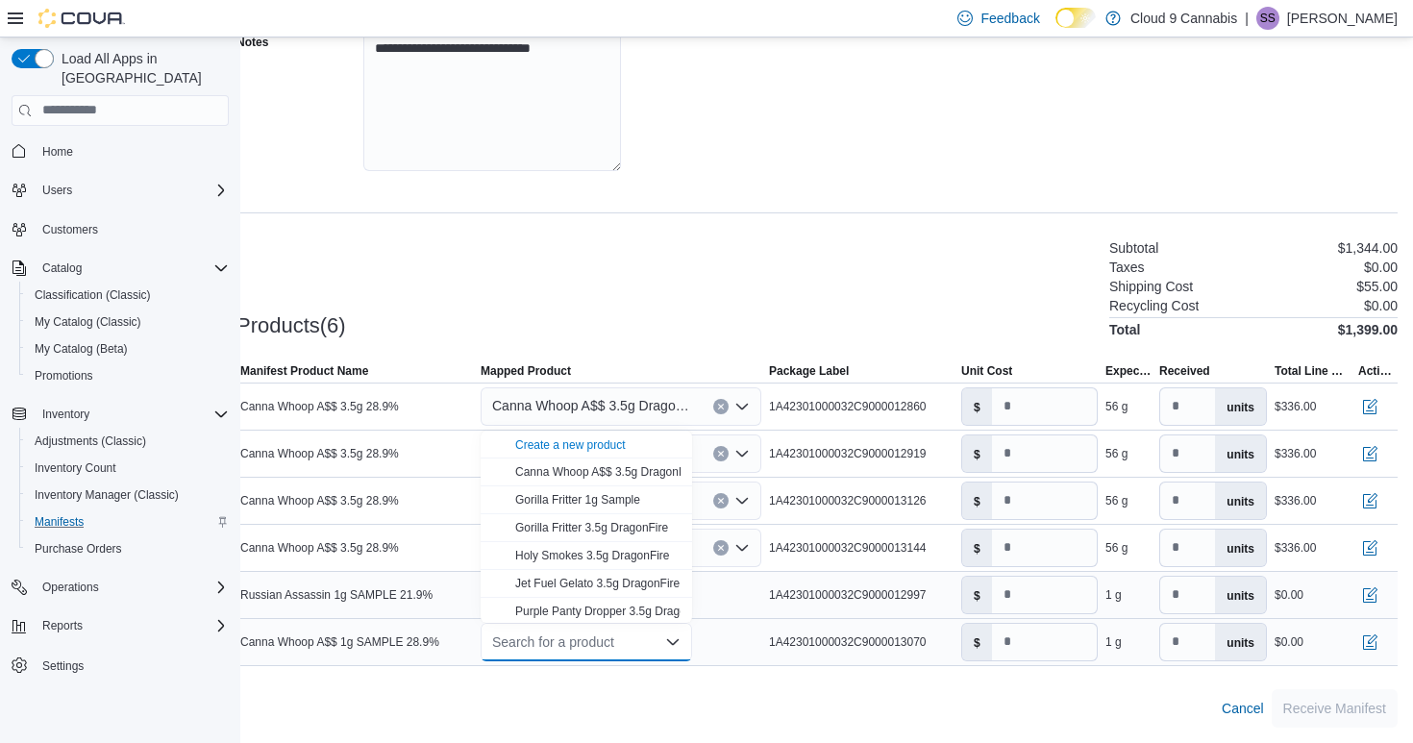
click at [727, 600] on div "Search for a product" at bounding box center [621, 595] width 288 height 46
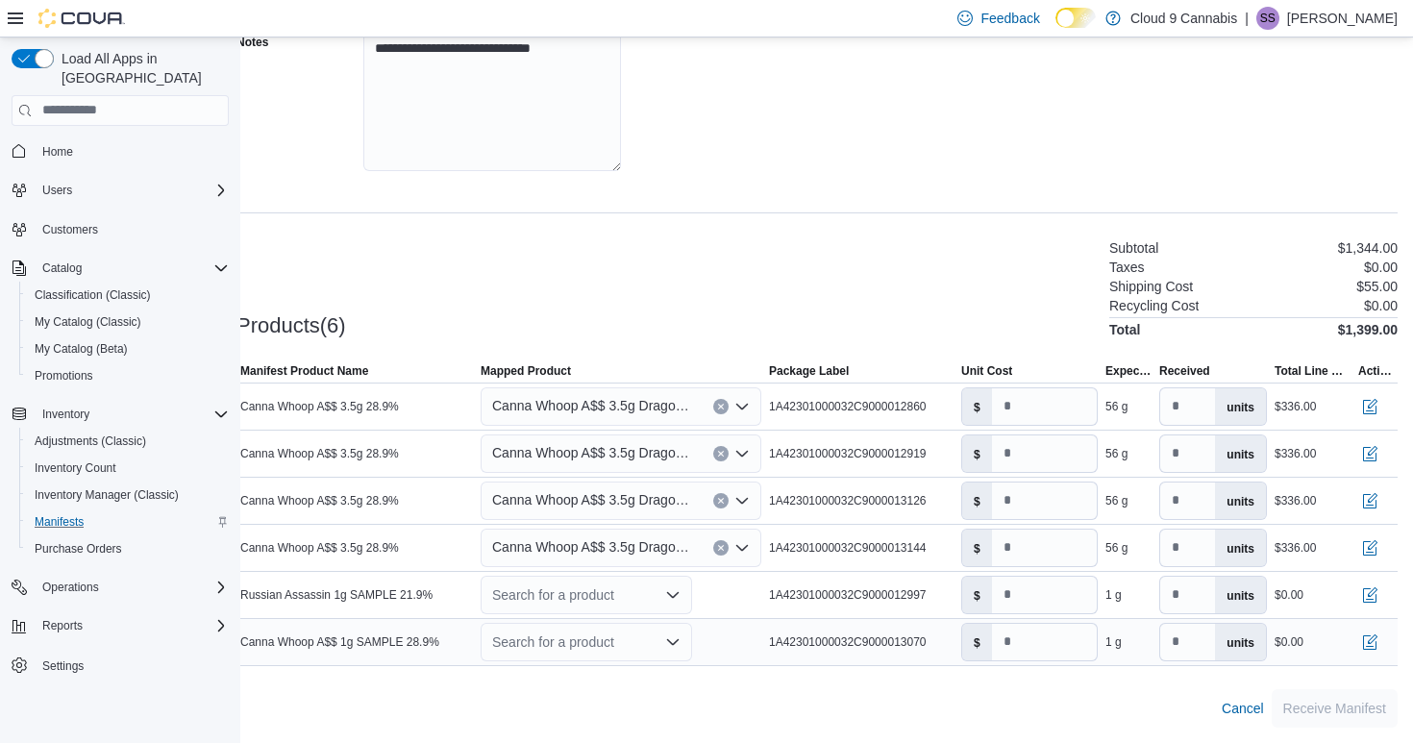
click at [645, 595] on div "Search for a product" at bounding box center [586, 595] width 211 height 38
type input "**"
click at [583, 553] on span "Ru ssian Assassin 1g SAMPLE 21.9%" at bounding box center [611, 559] width 193 height 13
click at [591, 638] on div "Search for a product" at bounding box center [586, 642] width 211 height 38
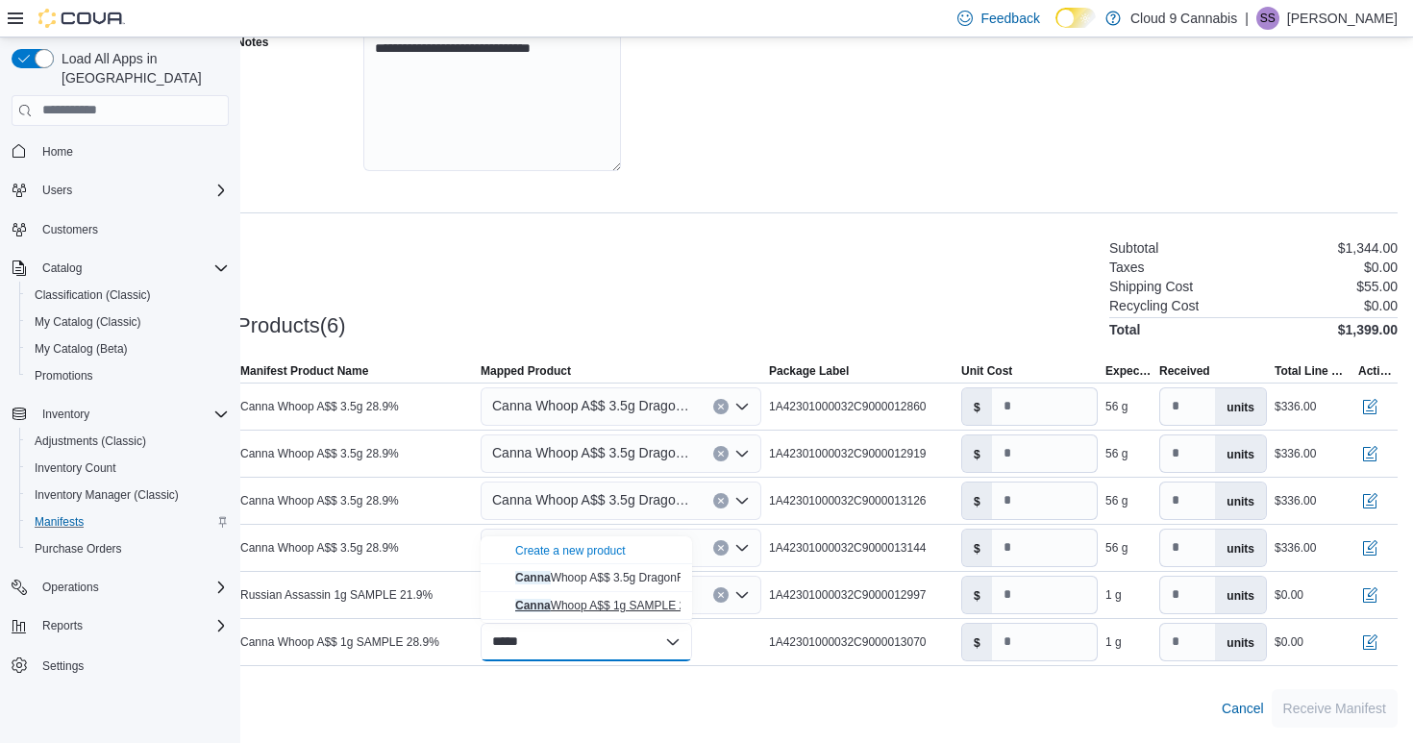
type input "*****"
click at [620, 607] on span "Canna Whoop A$$ 1g SAMPLE 28.9%" at bounding box center [613, 605] width 197 height 13
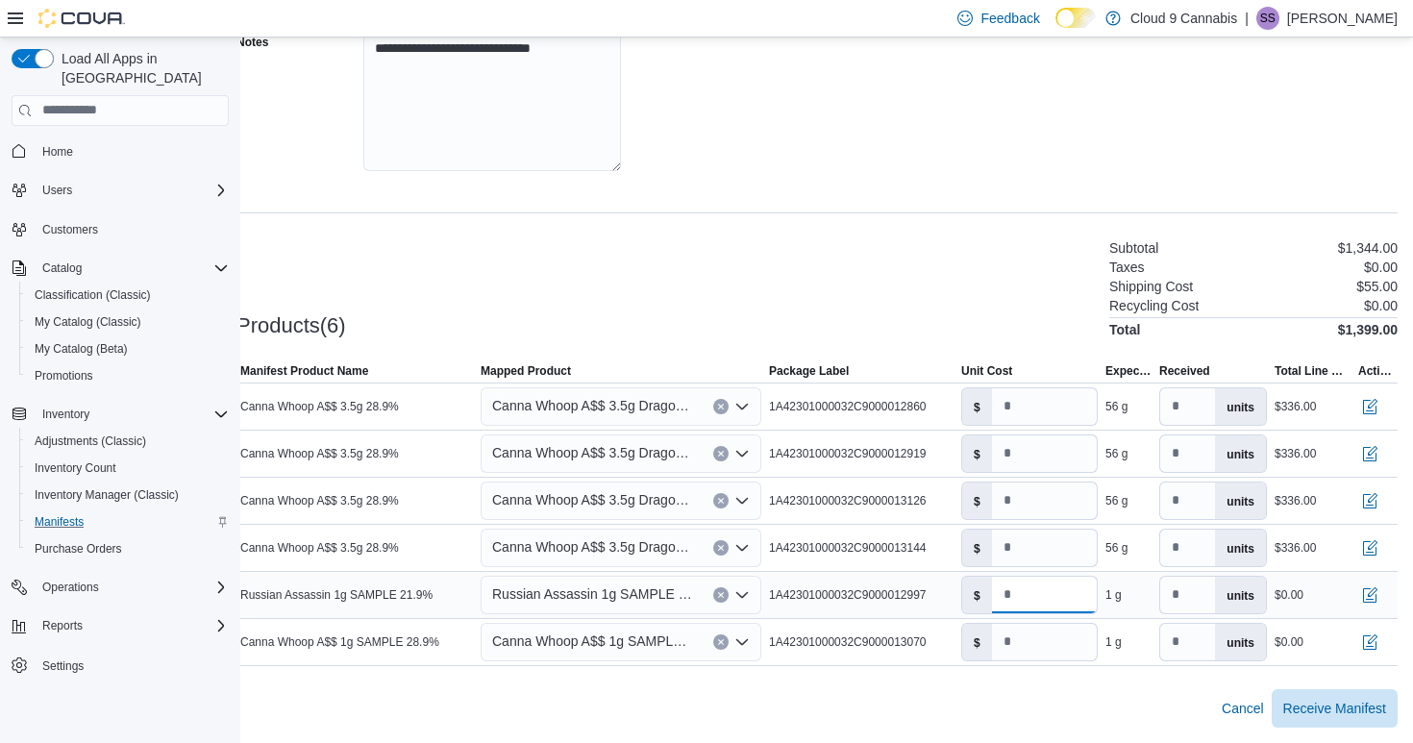
click at [1063, 594] on input "*" at bounding box center [1044, 595] width 105 height 37
type input "****"
click at [1039, 634] on input "*" at bounding box center [1044, 642] width 105 height 37
type input "****"
click at [1328, 705] on span "Receive Manifest" at bounding box center [1334, 707] width 103 height 19
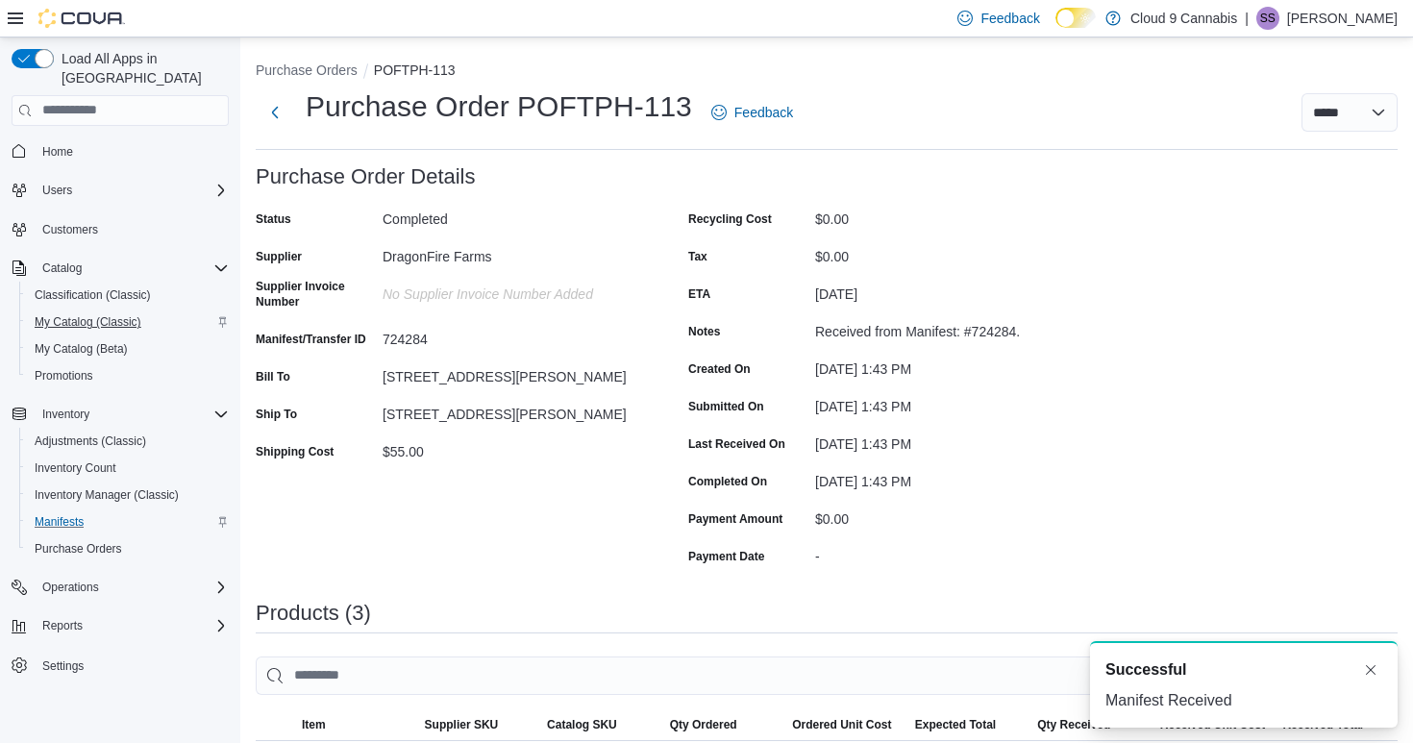
click at [89, 311] on span "My Catalog (Classic)" at bounding box center [88, 321] width 107 height 23
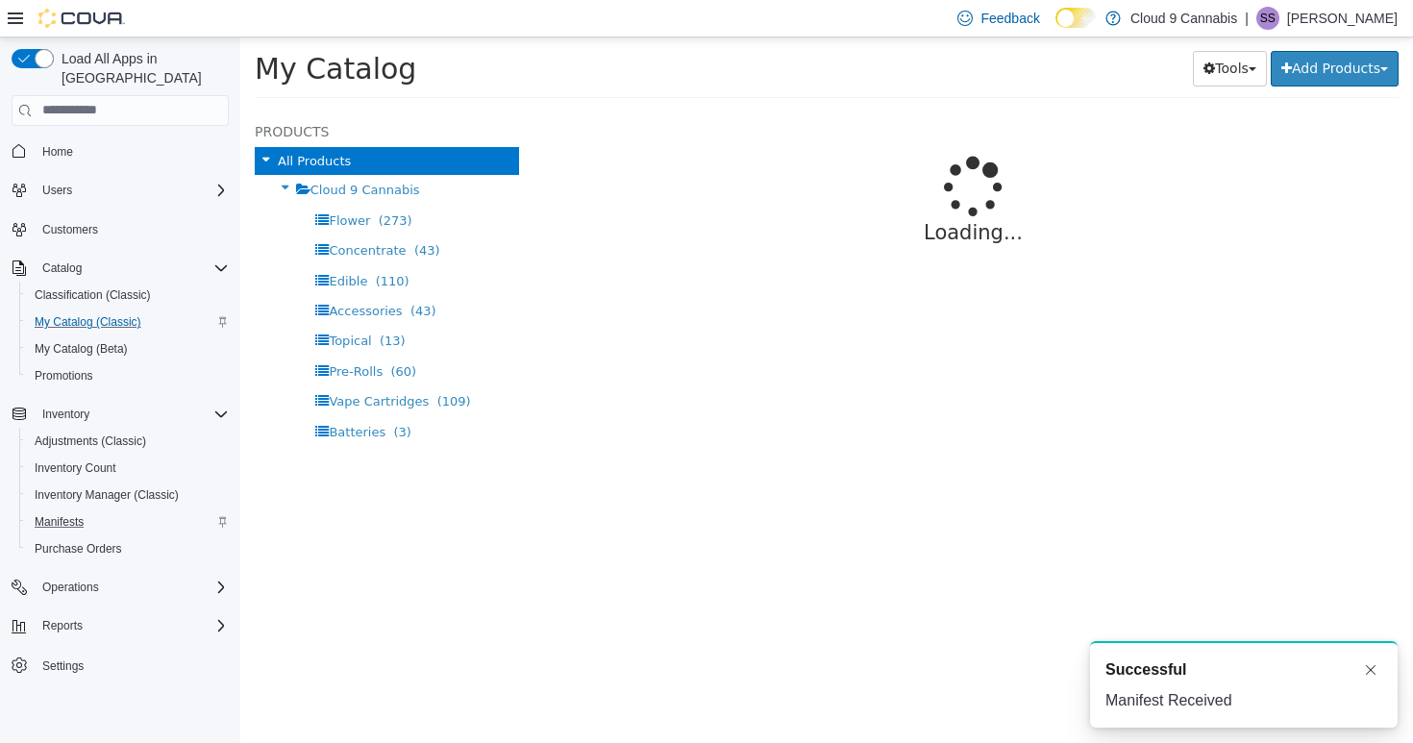
select select "**********"
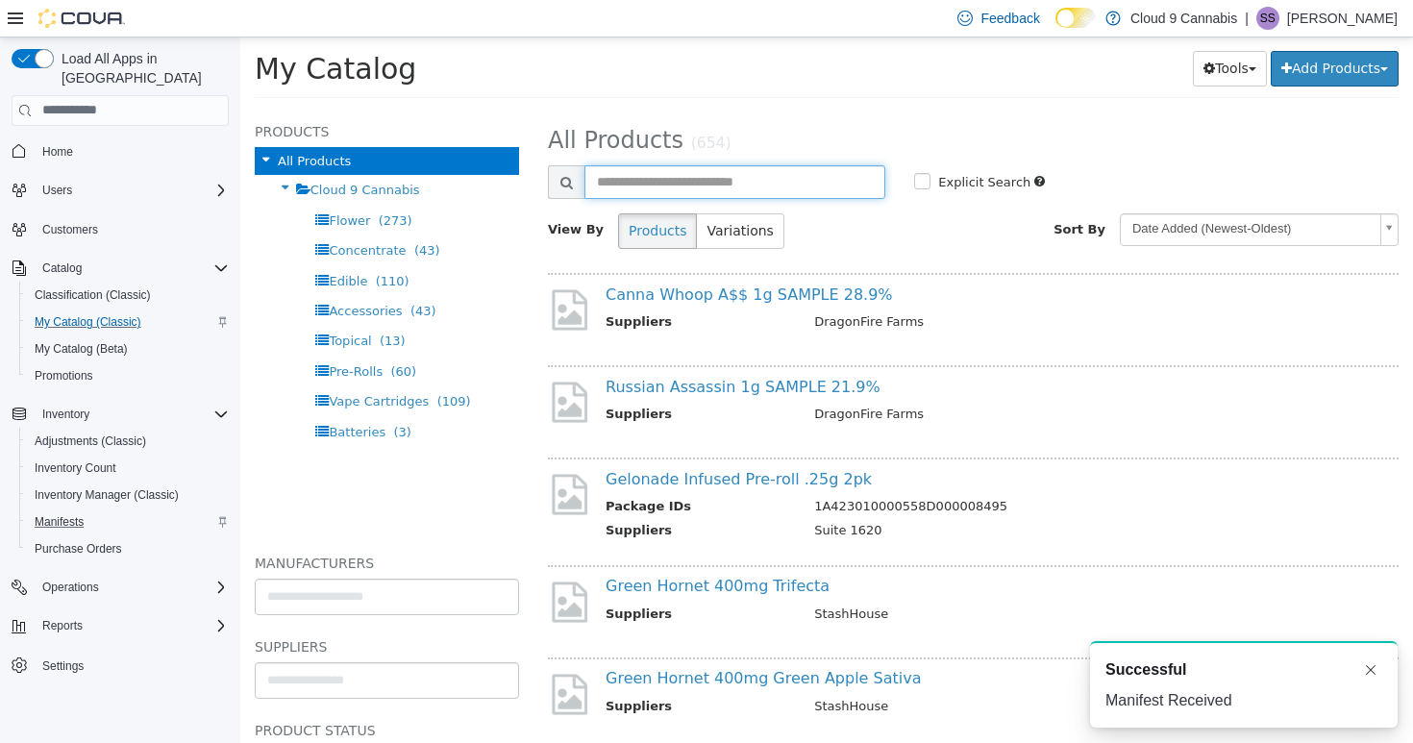
click at [661, 184] on input "text" at bounding box center [734, 181] width 301 height 34
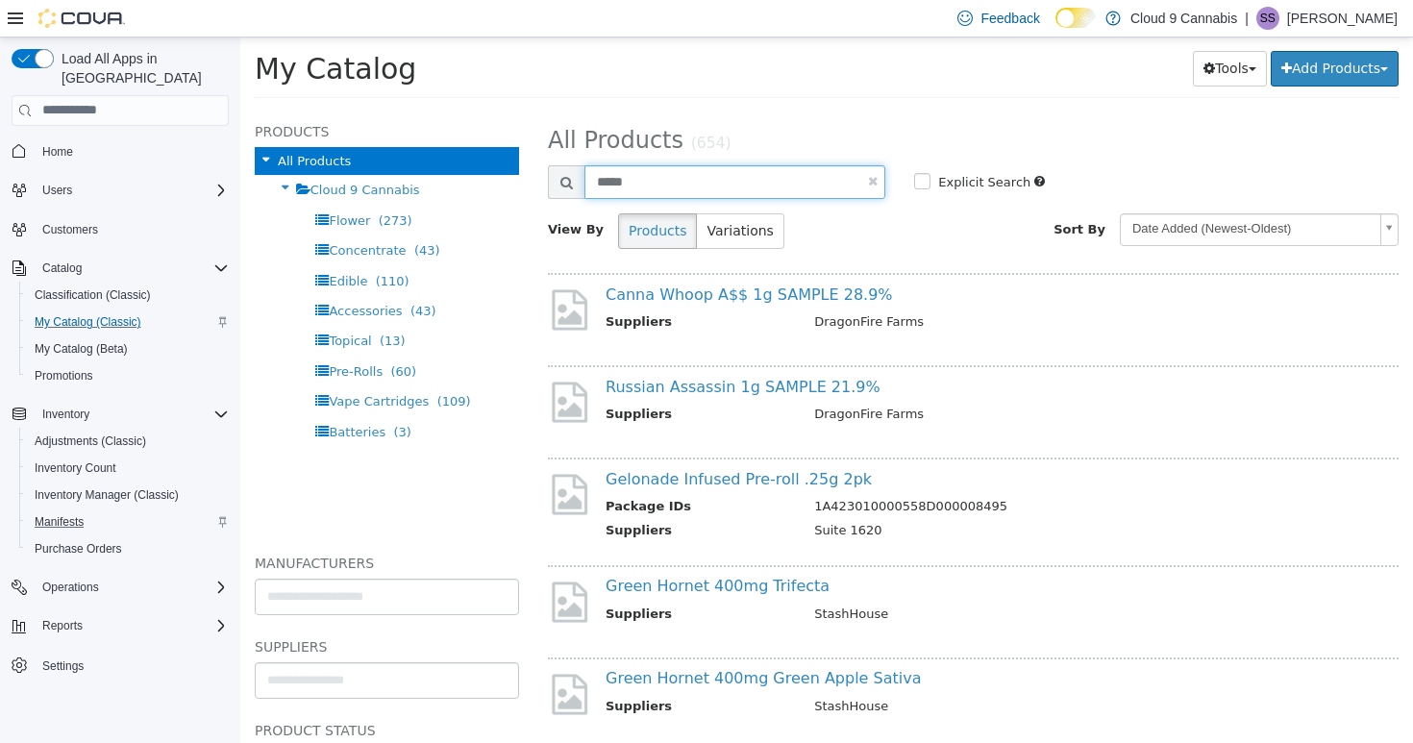
type input "*****"
select select "**********"
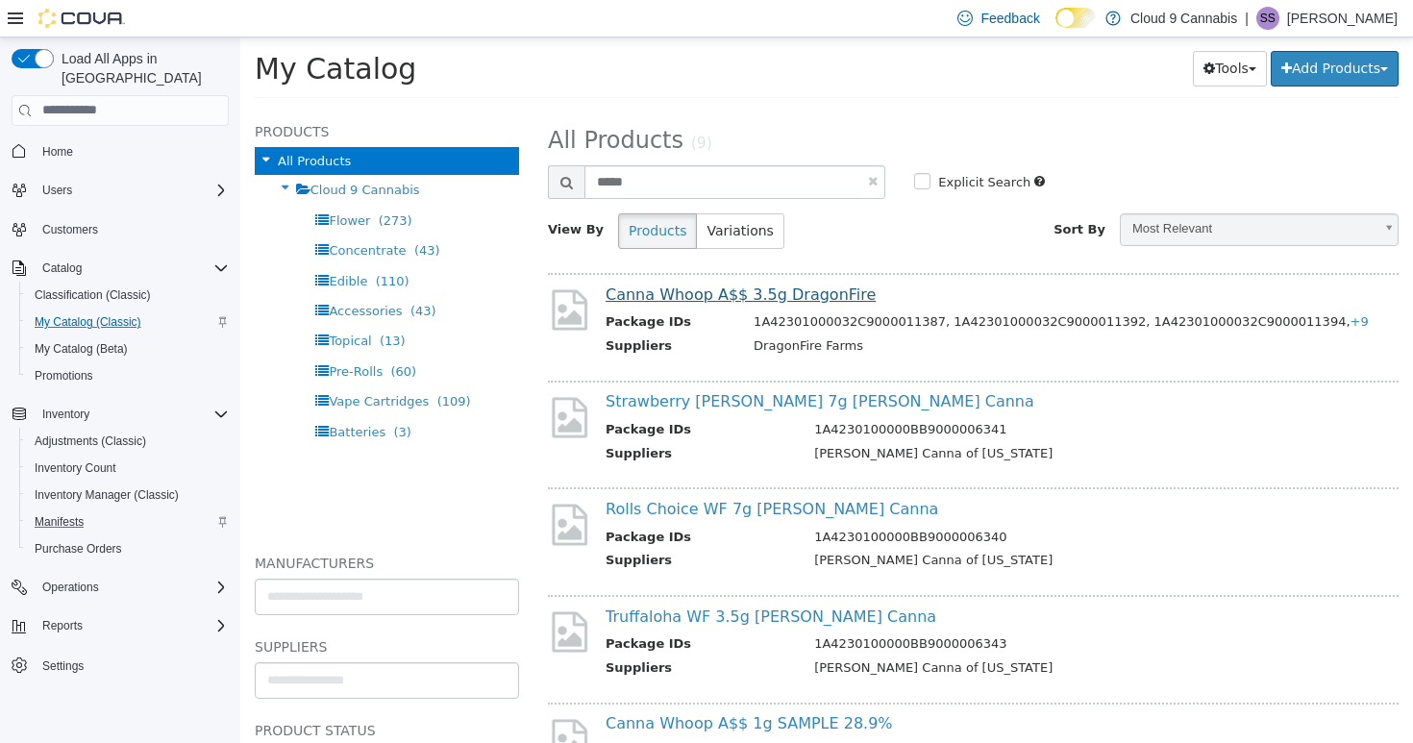
click at [752, 293] on link "Canna Whoop A$$ 3.5g DragonFire" at bounding box center [741, 294] width 270 height 18
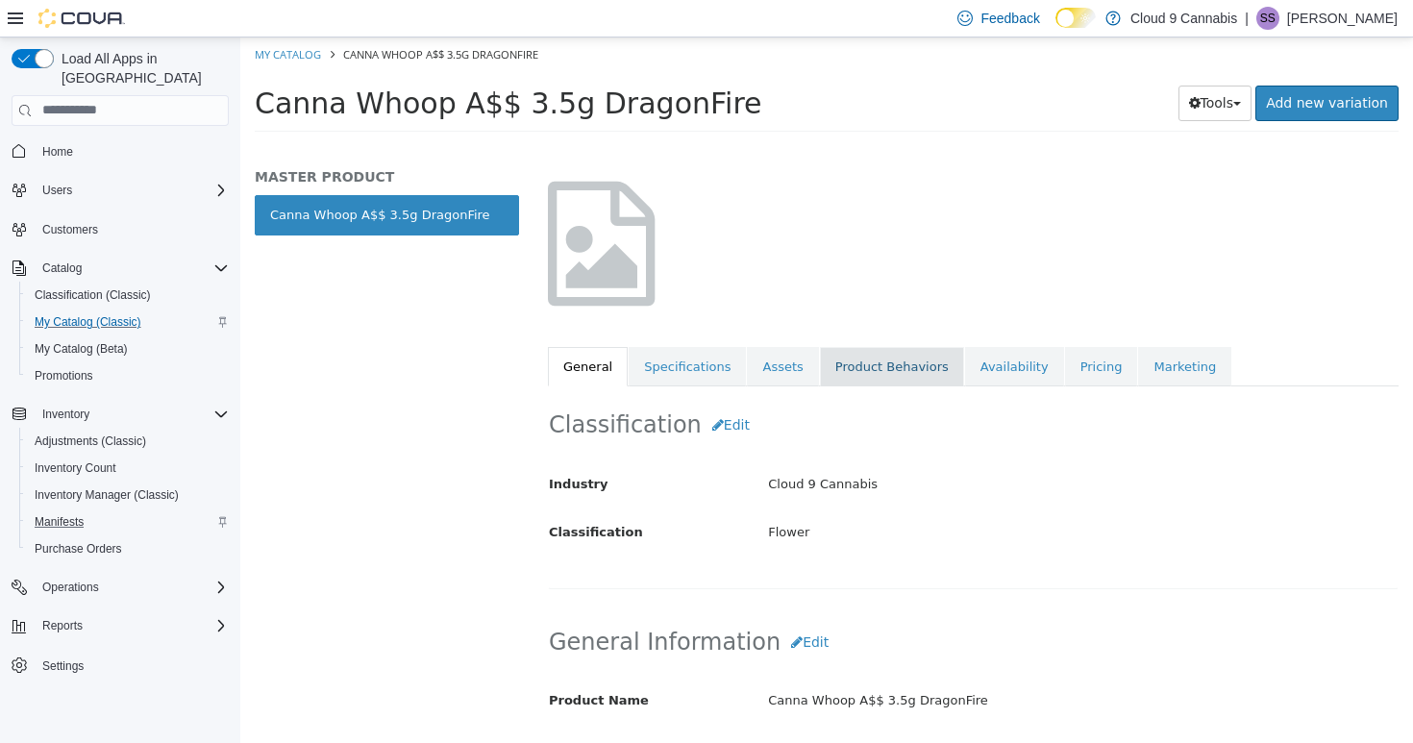
scroll to position [95, 0]
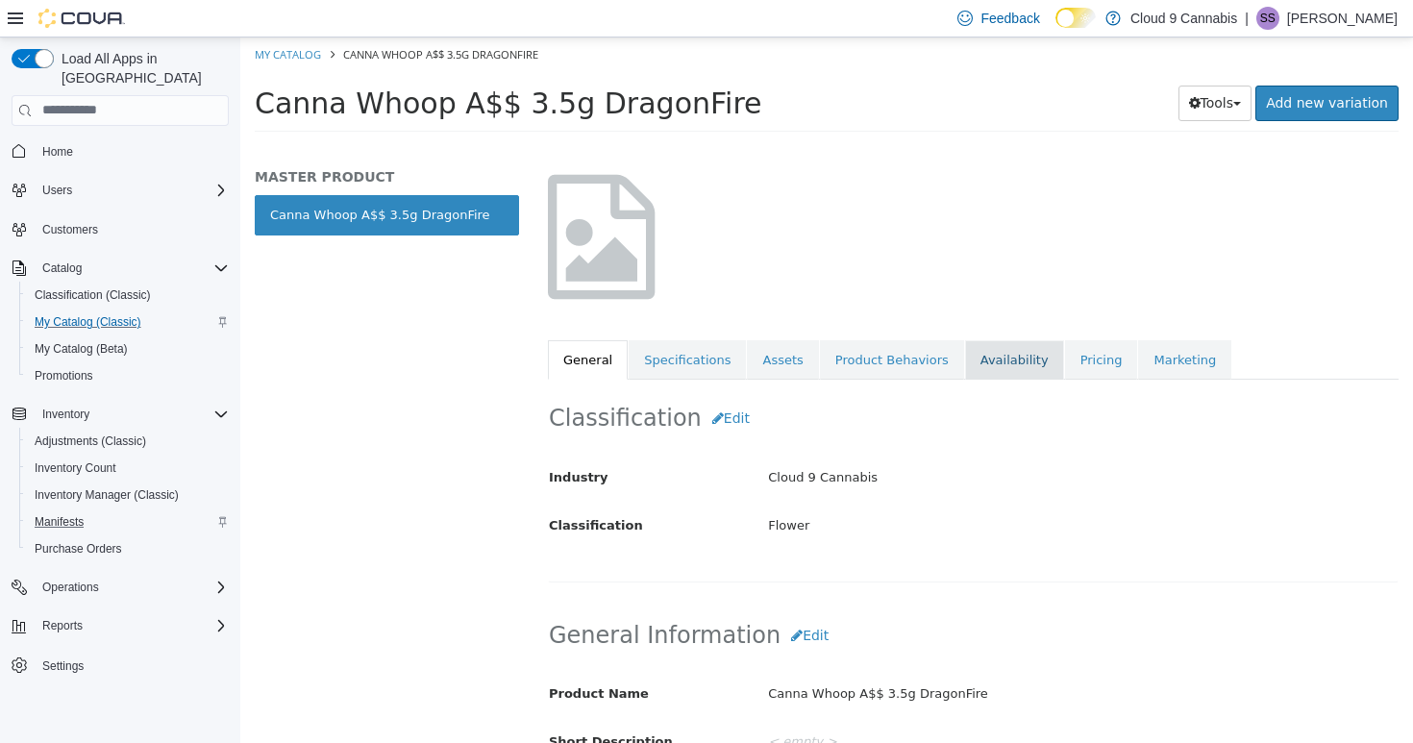
click at [1000, 368] on link "Availability" at bounding box center [1014, 359] width 99 height 40
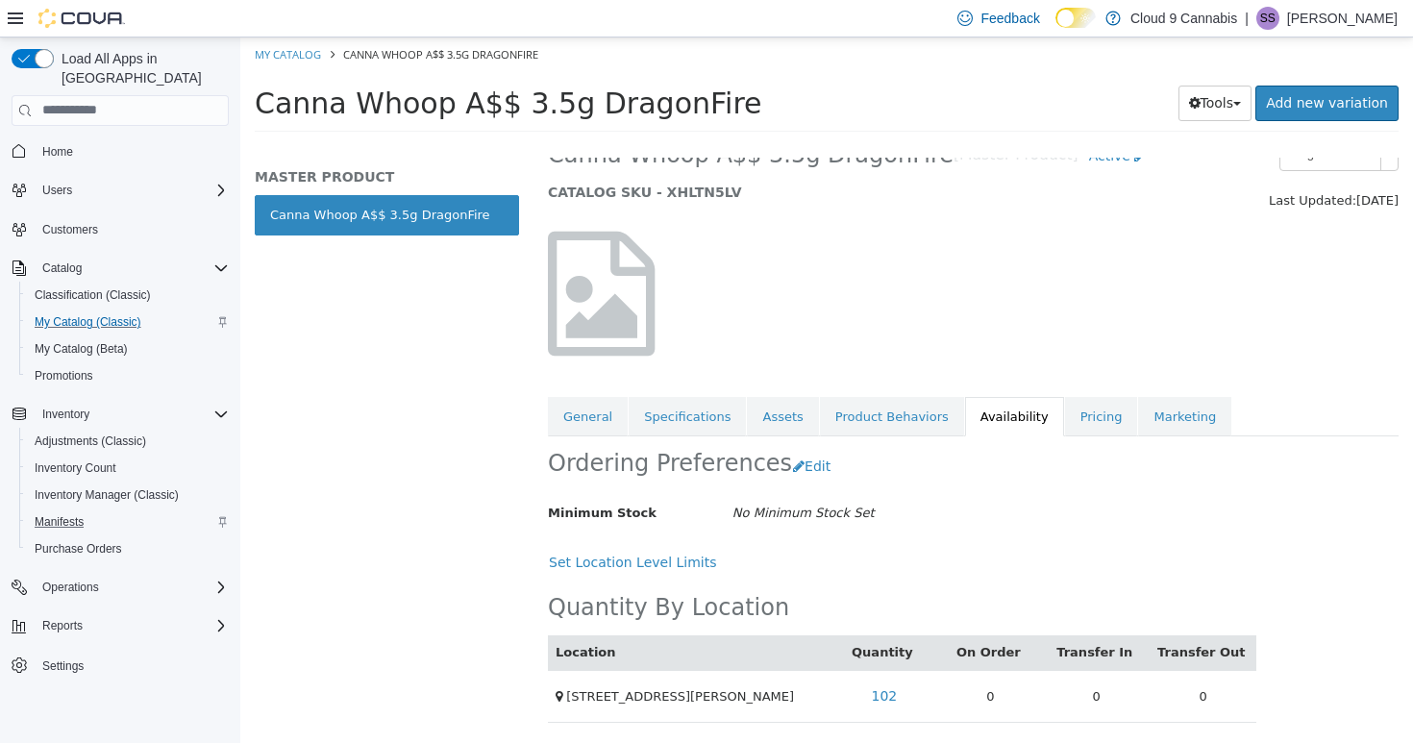
scroll to position [62, 0]
